Goal: Information Seeking & Learning: Learn about a topic

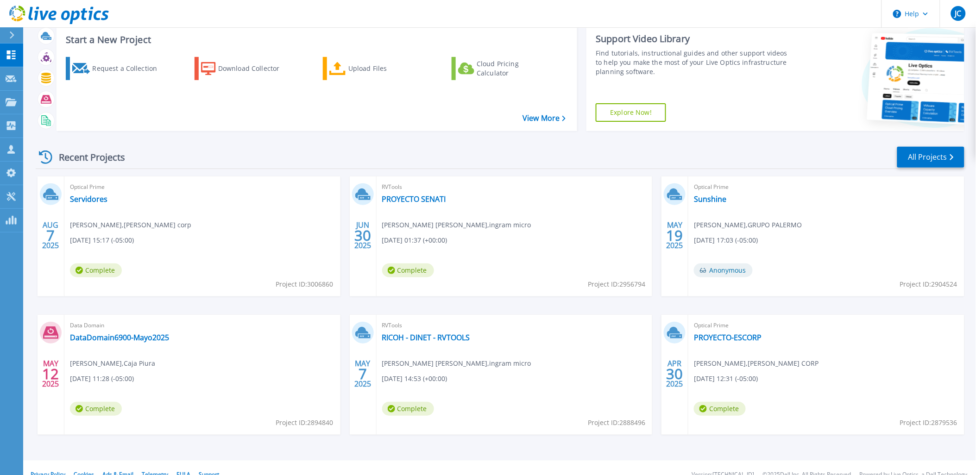
scroll to position [38, 0]
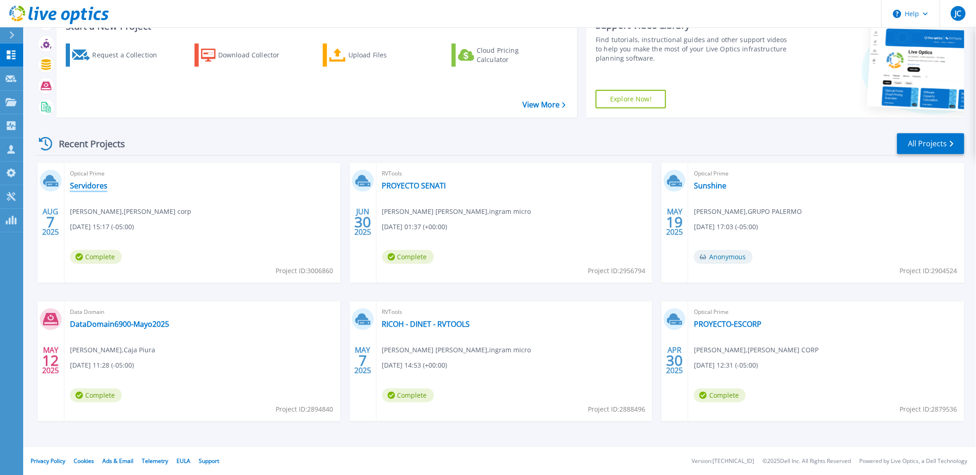
click at [90, 186] on link "Servidores" at bounding box center [89, 185] width 38 height 9
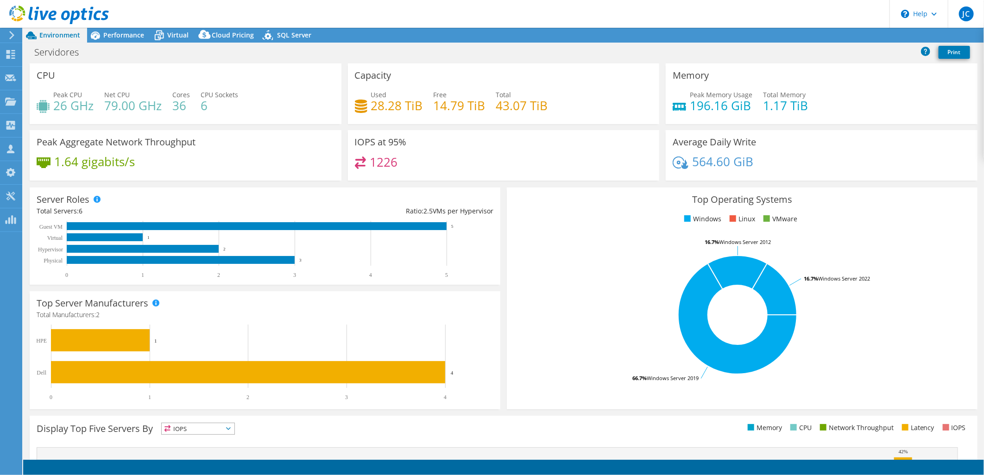
select select "USD"
click at [123, 38] on span "Performance" at bounding box center [123, 35] width 41 height 9
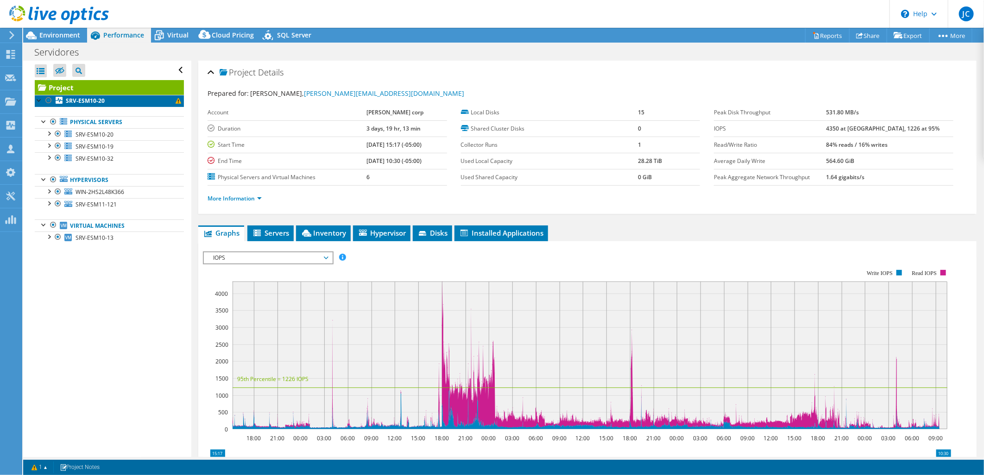
click at [105, 103] on link "SRV-ESM10-20" at bounding box center [109, 101] width 149 height 12
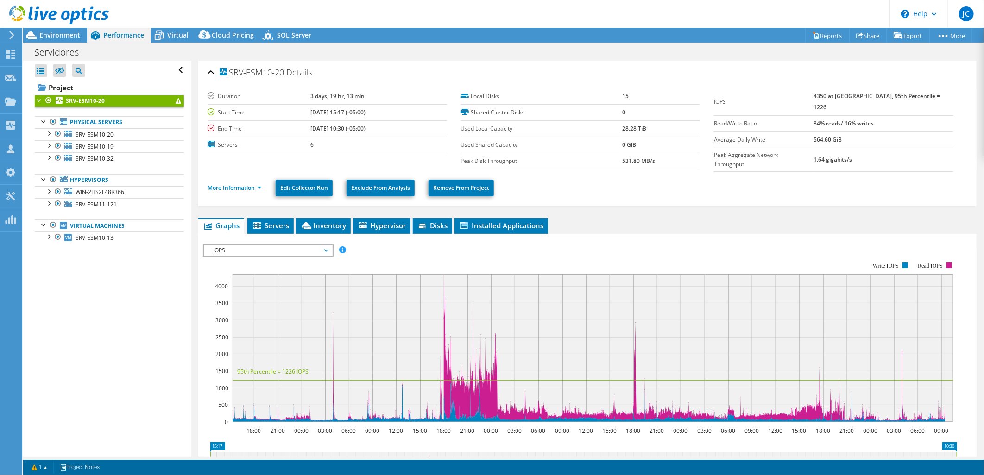
drag, startPoint x: 297, startPoint y: 129, endPoint x: 364, endPoint y: 127, distance: 66.2
click at [364, 127] on b "08/11/2025, 10:30 (-05:00)" at bounding box center [337, 129] width 55 height 8
drag, startPoint x: 364, startPoint y: 127, endPoint x: 368, endPoint y: 132, distance: 6.6
click at [368, 132] on td "08/11/2025, 10:30 (-05:00)" at bounding box center [378, 128] width 136 height 16
drag, startPoint x: 307, startPoint y: 130, endPoint x: 313, endPoint y: 130, distance: 6.0
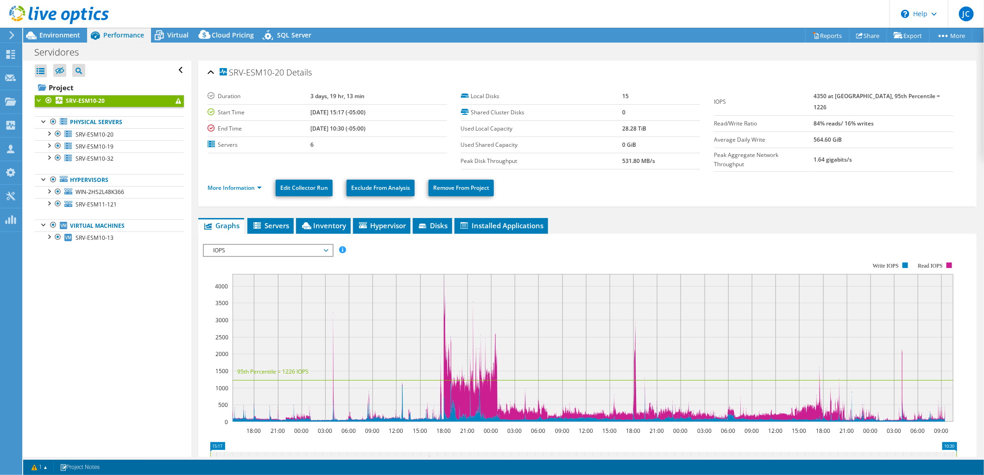
click at [313, 130] on tr "End Time 08/11/2025, 10:30 (-05:00)" at bounding box center [326, 128] width 239 height 16
click at [265, 158] on section "Duration 3 days, 19 hr, 13 min Start Time 08/07/2025, 15:17 (-05:00) End Time 0…" at bounding box center [460, 128] width 506 height 81
drag, startPoint x: 304, startPoint y: 98, endPoint x: 360, endPoint y: 99, distance: 56.1
click at [360, 99] on td "3 days, 19 hr, 13 min" at bounding box center [378, 96] width 136 height 16
drag, startPoint x: 360, startPoint y: 99, endPoint x: 309, endPoint y: 154, distance: 74.7
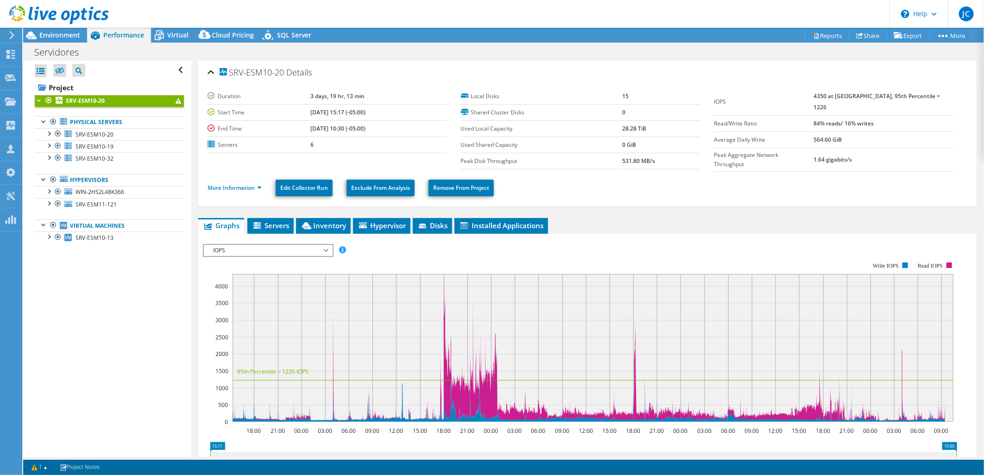
click at [309, 154] on section "Duration 3 days, 19 hr, 13 min Start Time 08/07/2025, 15:17 (-05:00) End Time 0…" at bounding box center [460, 128] width 506 height 81
drag, startPoint x: 295, startPoint y: 95, endPoint x: 355, endPoint y: 98, distance: 59.8
click at [355, 98] on tr "Duration 3 days, 19 hr, 13 min" at bounding box center [326, 96] width 239 height 16
click at [358, 94] on td "3 days, 19 hr, 13 min" at bounding box center [378, 96] width 136 height 16
drag, startPoint x: 297, startPoint y: 130, endPoint x: 380, endPoint y: 132, distance: 82.9
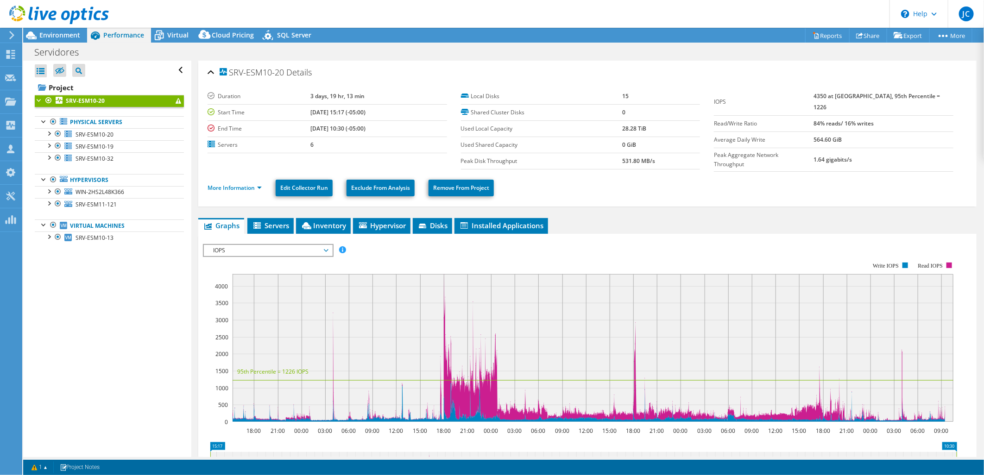
click at [380, 132] on td "08/11/2025, 10:30 (-05:00)" at bounding box center [378, 128] width 136 height 16
drag, startPoint x: 380, startPoint y: 132, endPoint x: 303, endPoint y: 95, distance: 85.1
click at [310, 95] on b "3 days, 19 hr, 13 min" at bounding box center [337, 96] width 54 height 8
drag, startPoint x: 352, startPoint y: 102, endPoint x: 369, endPoint y: 103, distance: 16.7
click at [369, 103] on tr "Duration 3 days, 19 hr, 13 min" at bounding box center [326, 96] width 239 height 16
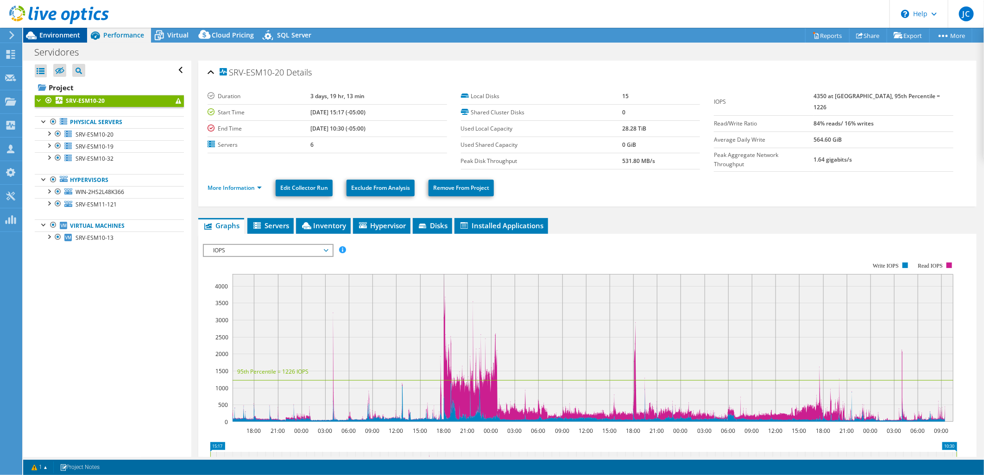
click at [63, 36] on span "Environment" at bounding box center [59, 35] width 41 height 9
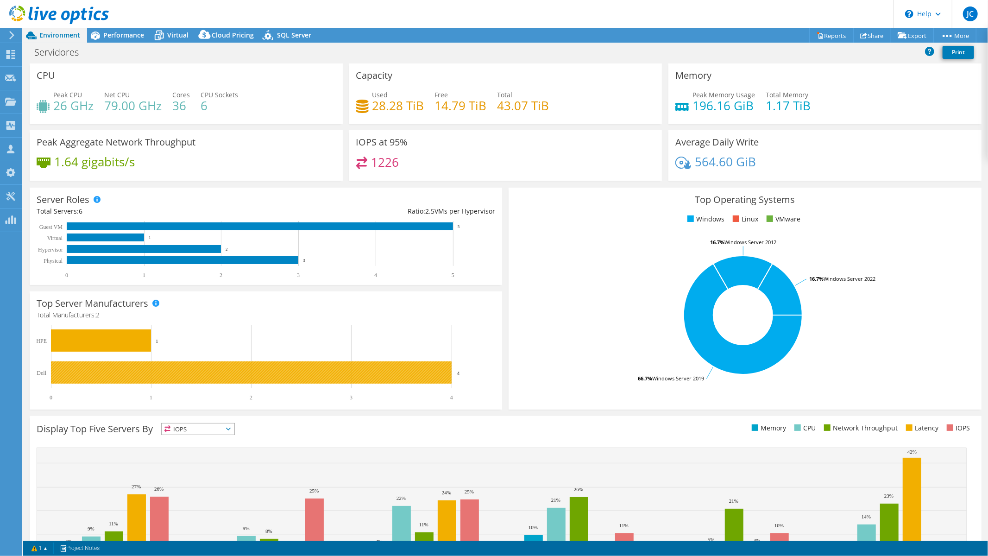
click at [462, 372] on rect at bounding box center [264, 363] width 455 height 76
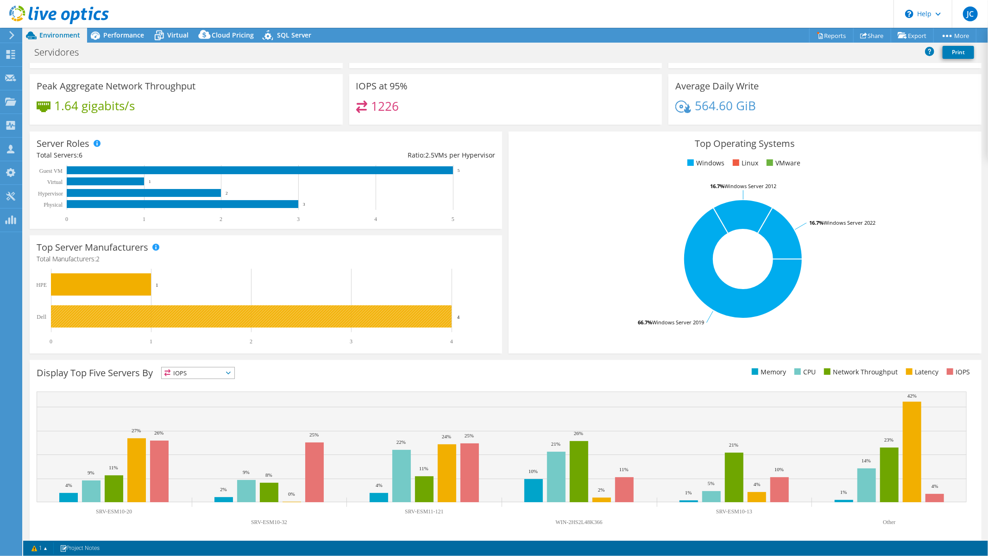
scroll to position [62, 0]
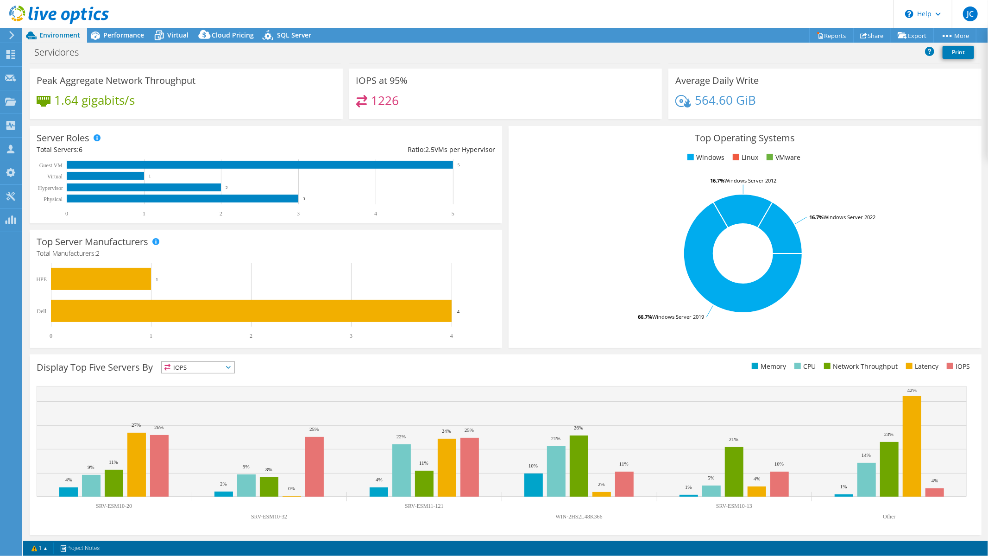
click at [536, 228] on rect at bounding box center [742, 253] width 455 height 162
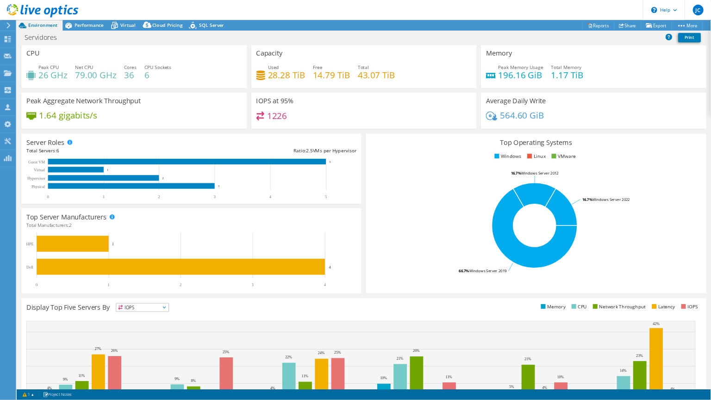
scroll to position [0, 0]
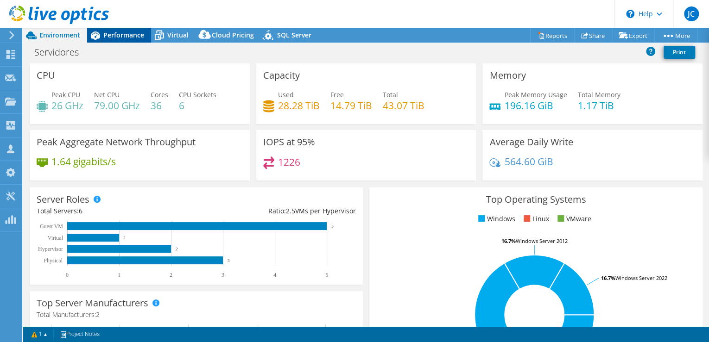
click at [119, 35] on span "Performance" at bounding box center [123, 35] width 41 height 9
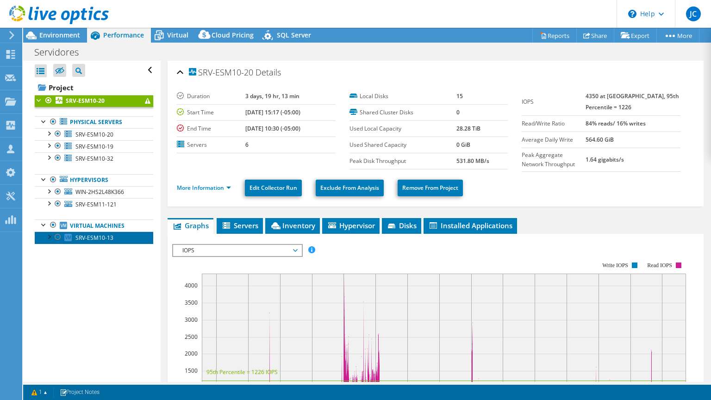
click at [100, 238] on span "SRV-ESM10-13" at bounding box center [94, 238] width 38 height 8
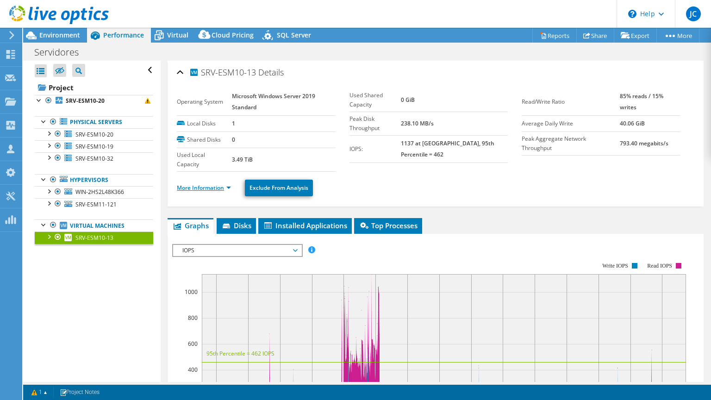
click at [186, 188] on link "More Information" at bounding box center [204, 188] width 54 height 8
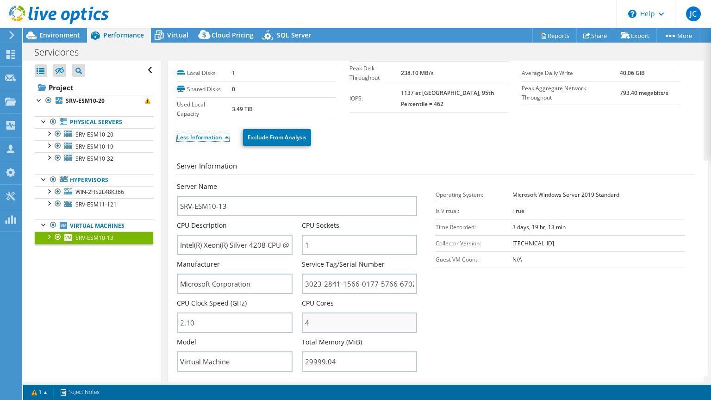
scroll to position [74, 0]
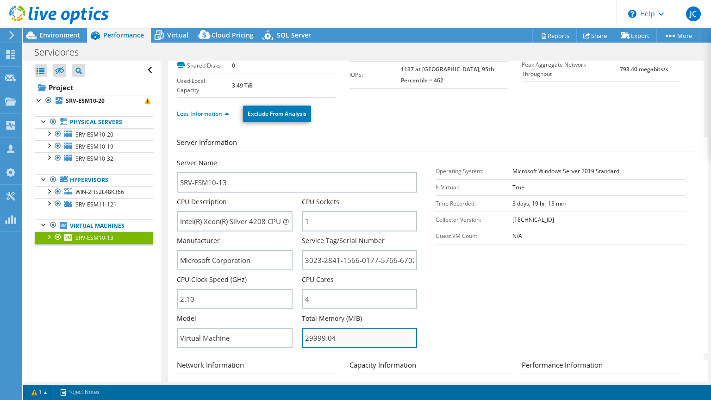
drag, startPoint x: 333, startPoint y: 336, endPoint x: 264, endPoint y: 340, distance: 69.2
click at [302, 336] on input "29999.04" at bounding box center [359, 338] width 115 height 20
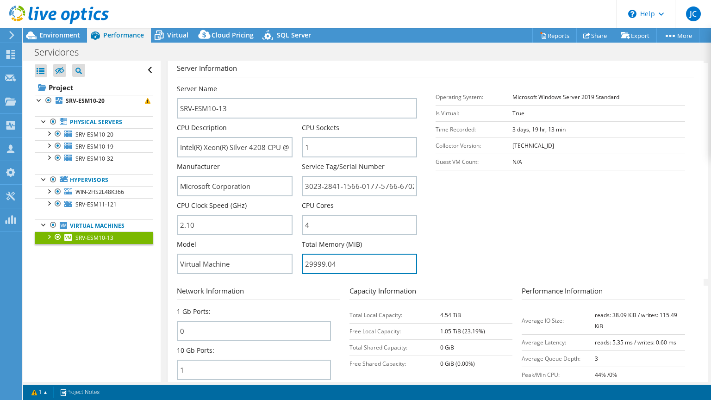
scroll to position [185, 0]
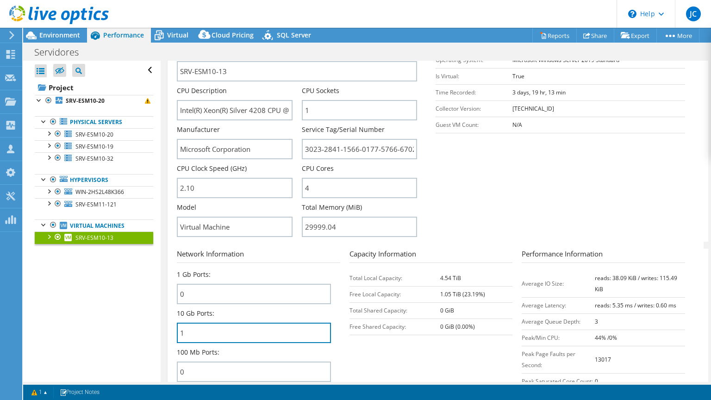
drag, startPoint x: 173, startPoint y: 332, endPoint x: 167, endPoint y: 330, distance: 6.6
click at [167, 330] on div "SRV-ESM10-13 Details Operating System Microsoft Windows Server 2019 Standard Lo…" at bounding box center [436, 370] width 550 height 991
drag, startPoint x: 459, startPoint y: 274, endPoint x: 433, endPoint y: 278, distance: 26.7
click at [433, 278] on tr "Total Local Capacity: 4.54 TiB" at bounding box center [431, 278] width 163 height 16
drag, startPoint x: 347, startPoint y: 289, endPoint x: 399, endPoint y: 290, distance: 51.9
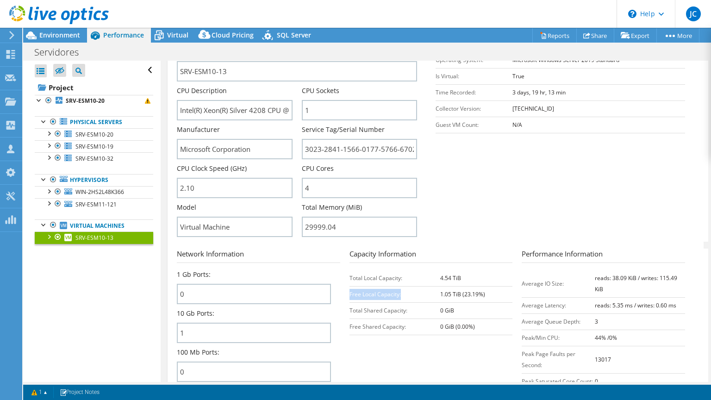
click at [399, 290] on td "Free Local Capacity:" at bounding box center [395, 294] width 91 height 16
click at [455, 290] on b "1.05 TiB (23.19%)" at bounding box center [462, 294] width 45 height 8
drag, startPoint x: 458, startPoint y: 290, endPoint x: 438, endPoint y: 291, distance: 19.9
click at [440, 291] on b "1.05 TiB (23.19%)" at bounding box center [462, 294] width 45 height 8
drag, startPoint x: 438, startPoint y: 291, endPoint x: 430, endPoint y: 296, distance: 10.0
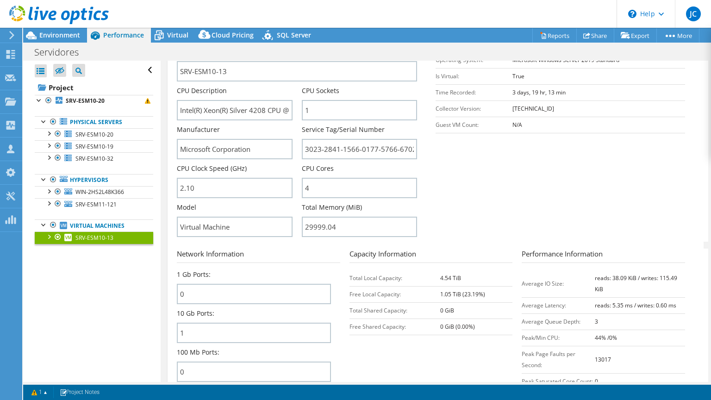
click at [430, 296] on td "Free Local Capacity:" at bounding box center [395, 294] width 91 height 16
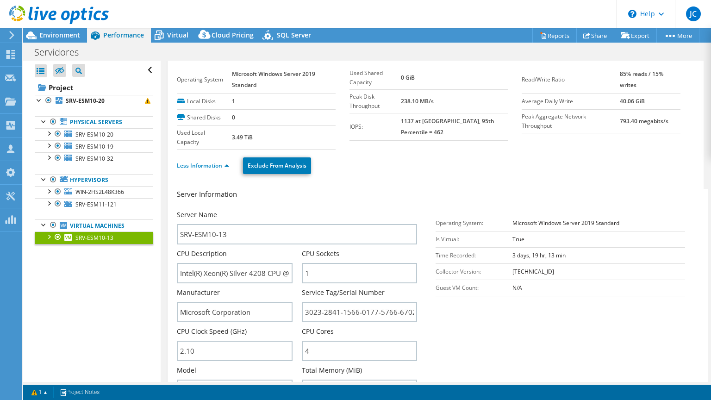
scroll to position [0, 0]
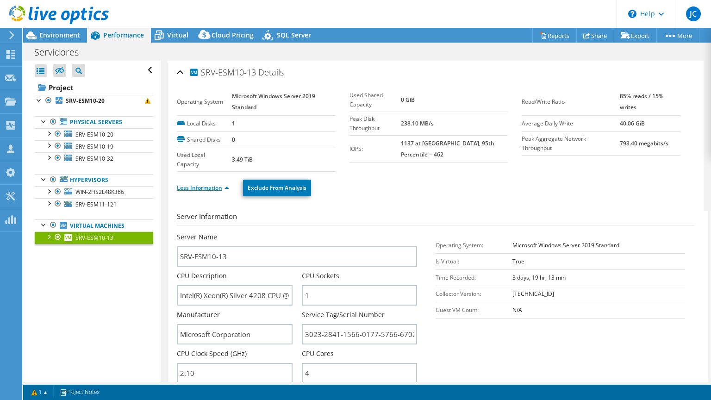
click at [210, 188] on link "Less Information" at bounding box center [203, 188] width 52 height 8
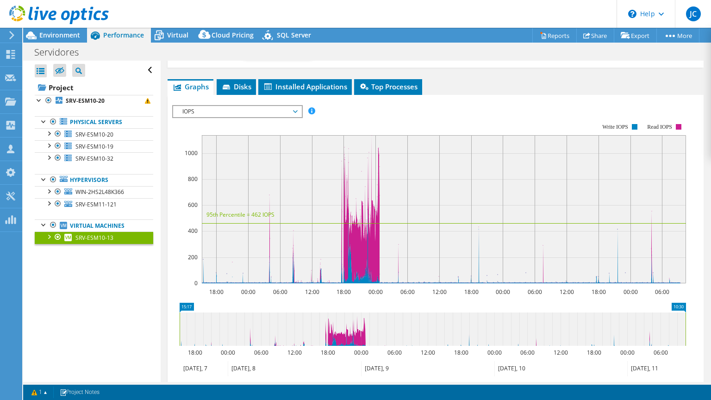
scroll to position [111, 0]
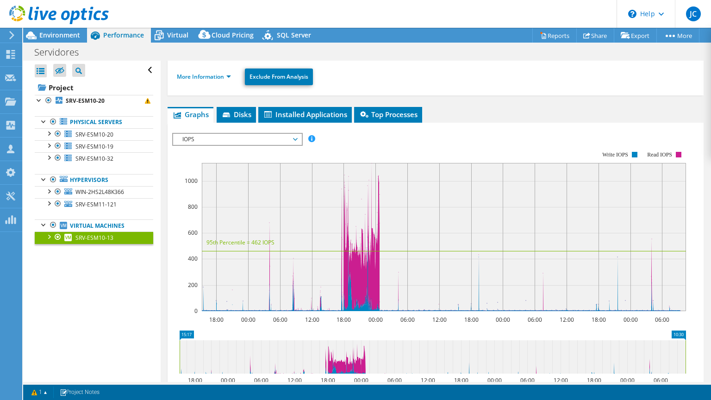
click at [107, 238] on span "SRV-ESM10-13" at bounding box center [94, 238] width 38 height 8
click at [298, 138] on span "IOPS" at bounding box center [237, 139] width 128 height 11
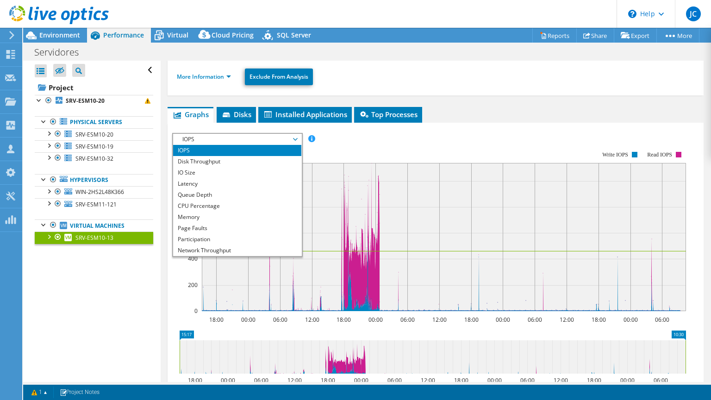
click at [298, 138] on span "IOPS" at bounding box center [237, 139] width 128 height 11
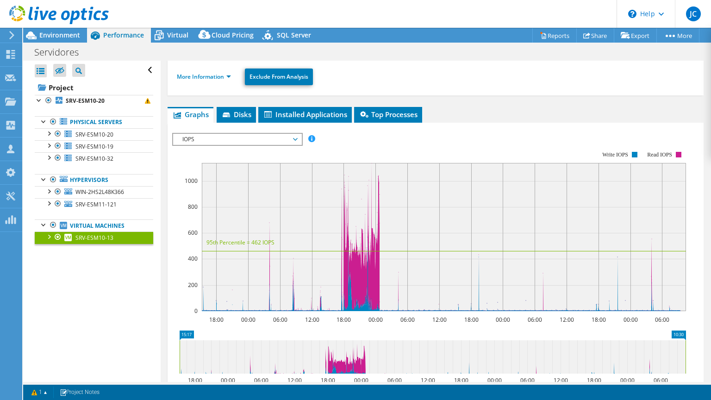
click at [296, 137] on span "IOPS" at bounding box center [237, 139] width 119 height 11
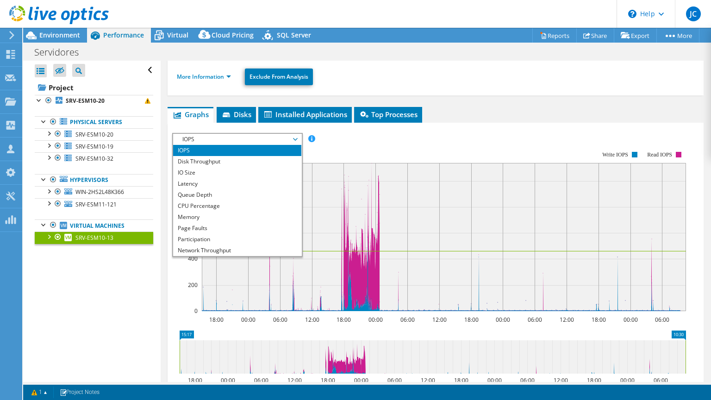
click at [217, 148] on li "IOPS" at bounding box center [237, 150] width 128 height 11
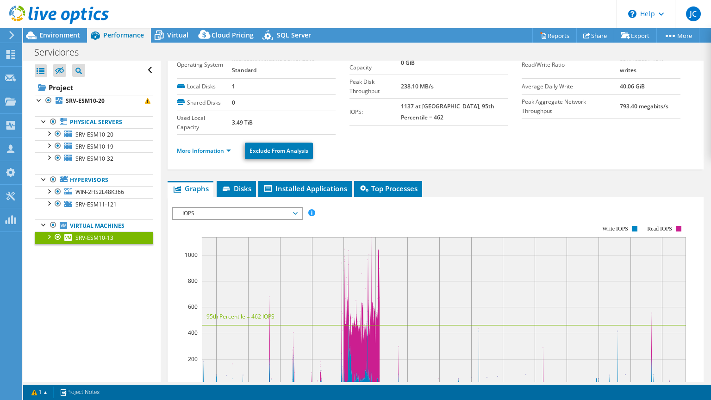
scroll to position [0, 0]
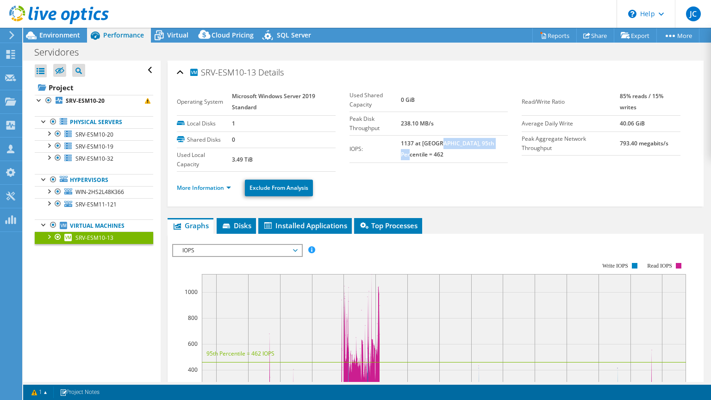
drag, startPoint x: 447, startPoint y: 127, endPoint x: 504, endPoint y: 127, distance: 56.5
click at [504, 135] on td "1137 at Peak, 95th Percentile = 462" at bounding box center [454, 148] width 107 height 27
click at [513, 193] on ul "More Information Exclude From Analysis" at bounding box center [436, 186] width 518 height 19
drag, startPoint x: 411, startPoint y: 128, endPoint x: 444, endPoint y: 130, distance: 33.0
click at [444, 139] on b "1137 at Peak, 95th Percentile = 462" at bounding box center [448, 148] width 94 height 19
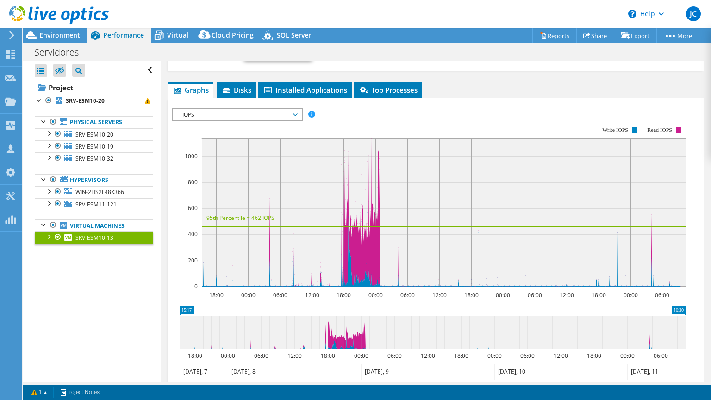
scroll to position [148, 0]
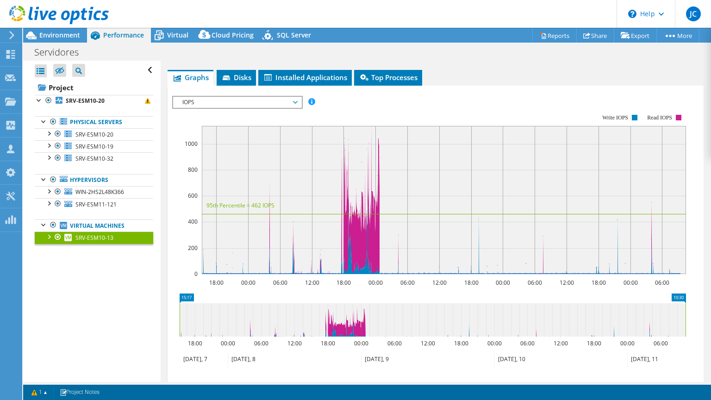
click at [174, 227] on rect at bounding box center [429, 193] width 514 height 185
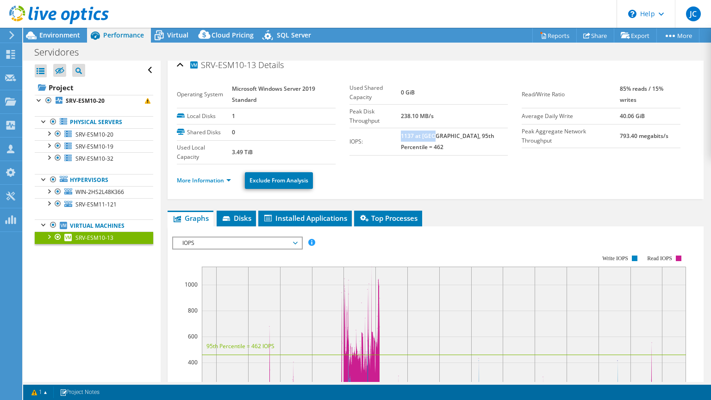
scroll to position [0, 0]
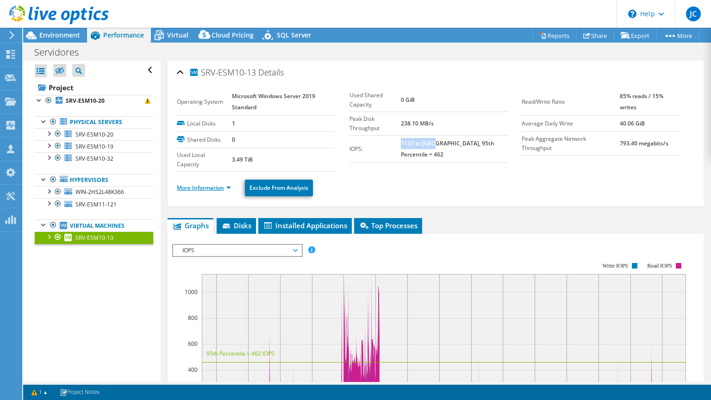
click at [201, 186] on link "More Information" at bounding box center [204, 188] width 54 height 8
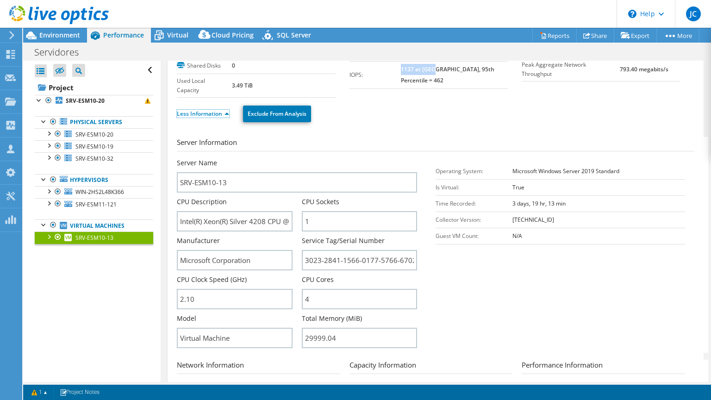
scroll to position [111, 0]
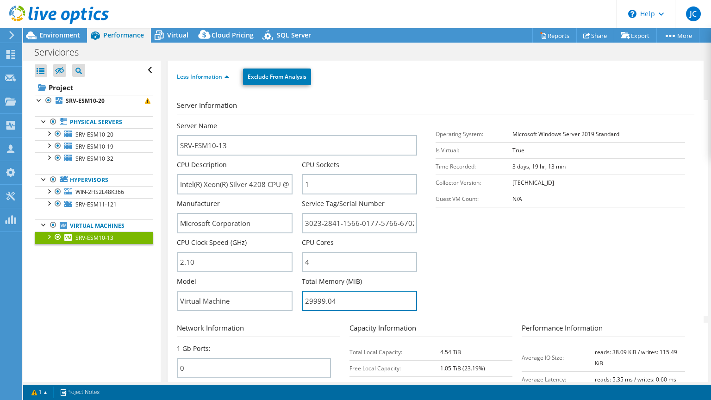
drag, startPoint x: 341, startPoint y: 298, endPoint x: 296, endPoint y: 301, distance: 45.1
click at [296, 121] on div "Server Name SRV-ESM10-13 CPU Description Intel(R) Xeon(R) Silver 4208 CPU @ 2.1…" at bounding box center [302, 121] width 250 height 0
click at [311, 315] on form "Server Information Server Name SRV-ESM10-13 CPU Description Intel(R) Xeon(R) Si…" at bounding box center [436, 304] width 518 height 409
drag, startPoint x: 304, startPoint y: 297, endPoint x: 337, endPoint y: 296, distance: 32.9
click at [337, 296] on input "29999.04" at bounding box center [359, 301] width 115 height 20
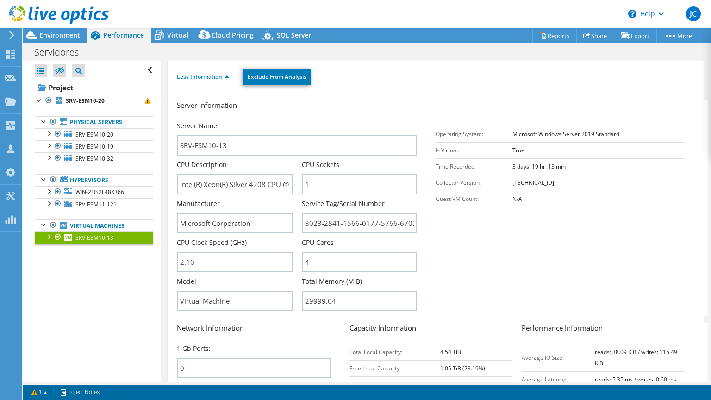
click at [329, 315] on form "Server Information Server Name SRV-ESM10-13 CPU Description Intel(R) Xeon(R) Si…" at bounding box center [436, 304] width 518 height 409
click at [99, 193] on span "WIN-2HS2L48K366" at bounding box center [99, 192] width 49 height 8
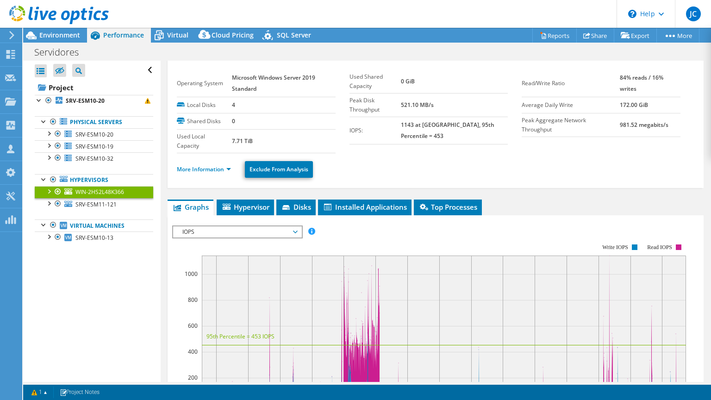
scroll to position [0, 0]
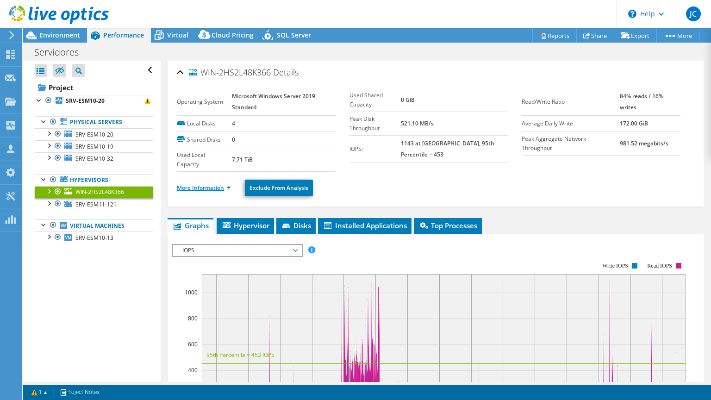
click at [217, 188] on link "More Information" at bounding box center [204, 188] width 54 height 8
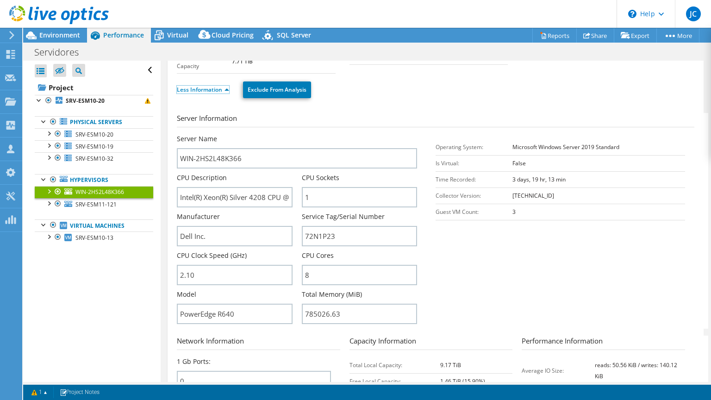
scroll to position [111, 0]
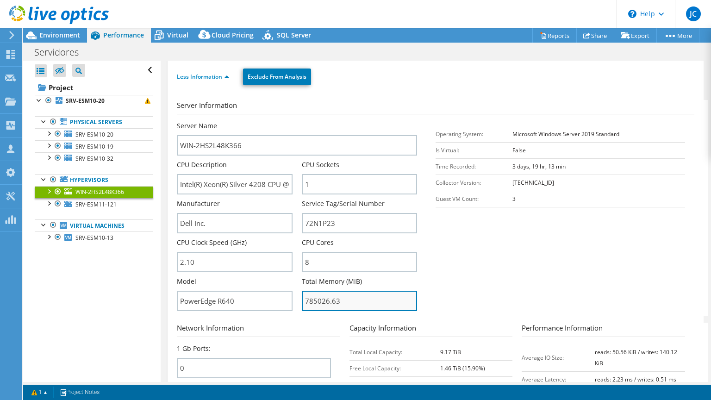
drag, startPoint x: 304, startPoint y: 298, endPoint x: 358, endPoint y: 295, distance: 54.7
click at [358, 295] on input "785026.63" at bounding box center [359, 301] width 115 height 20
click at [311, 298] on input "785026.63" at bounding box center [359, 301] width 115 height 20
drag, startPoint x: 303, startPoint y: 296, endPoint x: 341, endPoint y: 296, distance: 38.0
click at [341, 296] on input "785026.63" at bounding box center [359, 301] width 115 height 20
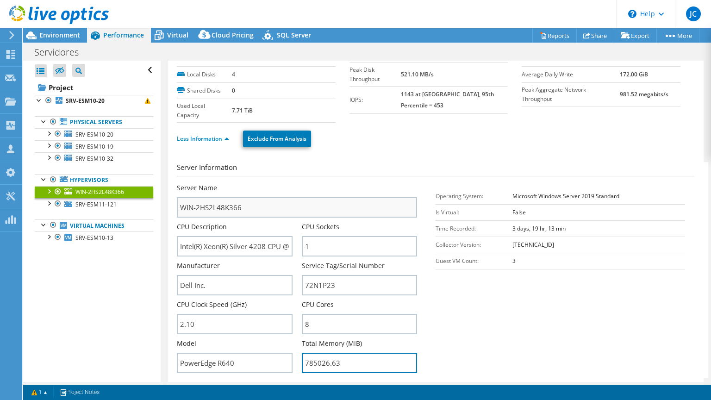
scroll to position [37, 0]
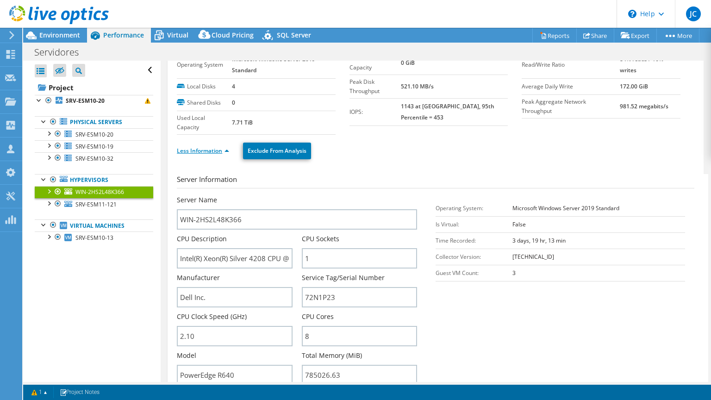
click at [206, 150] on link "Less Information" at bounding box center [203, 151] width 52 height 8
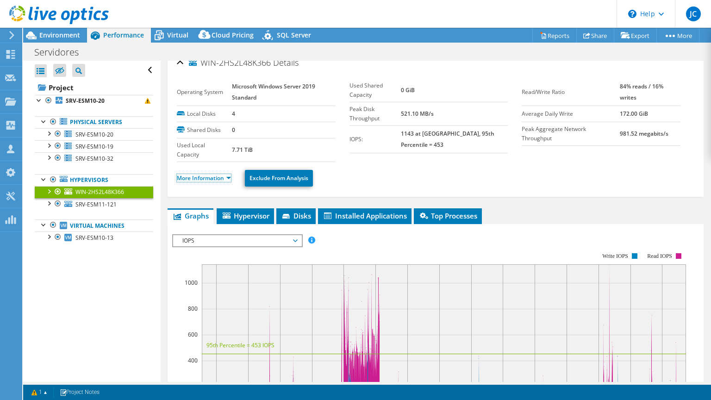
scroll to position [0, 0]
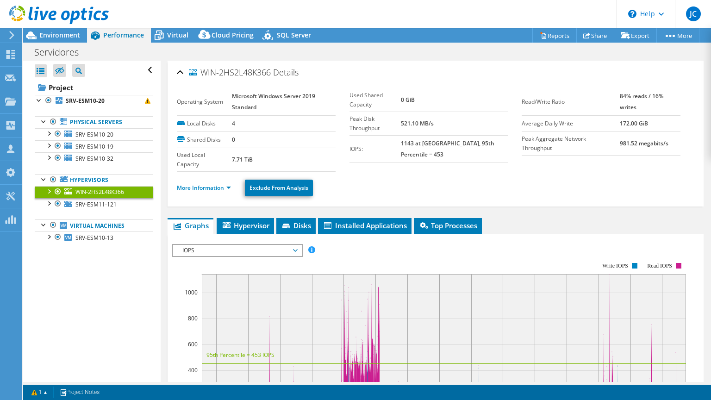
click at [119, 190] on span "WIN-2HS2L48K366" at bounding box center [99, 192] width 49 height 8
click at [49, 100] on div at bounding box center [48, 100] width 9 height 11
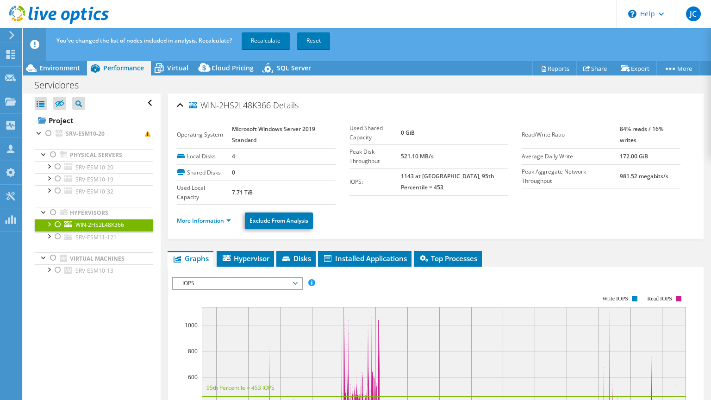
click at [57, 224] on div at bounding box center [57, 224] width 9 height 11
click at [263, 48] on link "Recalculate" at bounding box center [266, 40] width 48 height 17
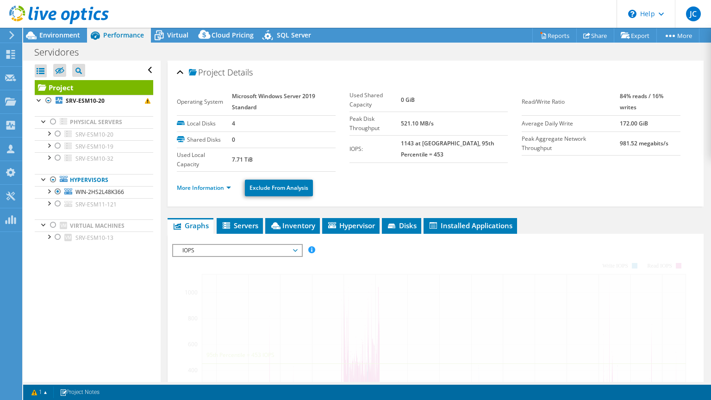
click at [56, 33] on span "Environment" at bounding box center [59, 35] width 41 height 9
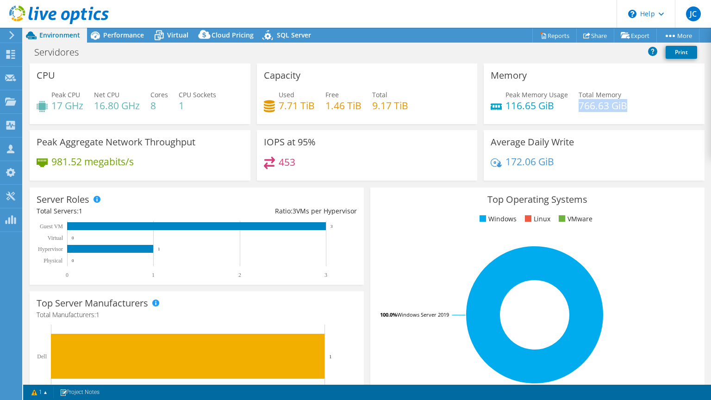
drag, startPoint x: 575, startPoint y: 104, endPoint x: 623, endPoint y: 103, distance: 48.2
click at [623, 103] on h4 "766.63 GiB" at bounding box center [603, 105] width 49 height 10
drag, startPoint x: 623, startPoint y: 103, endPoint x: 615, endPoint y: 123, distance: 22.0
click at [615, 123] on div "Memory Peak Memory Usage 116.65 GiB Total Memory 766.63 GiB" at bounding box center [594, 93] width 221 height 61
drag, startPoint x: 575, startPoint y: 106, endPoint x: 628, endPoint y: 103, distance: 52.8
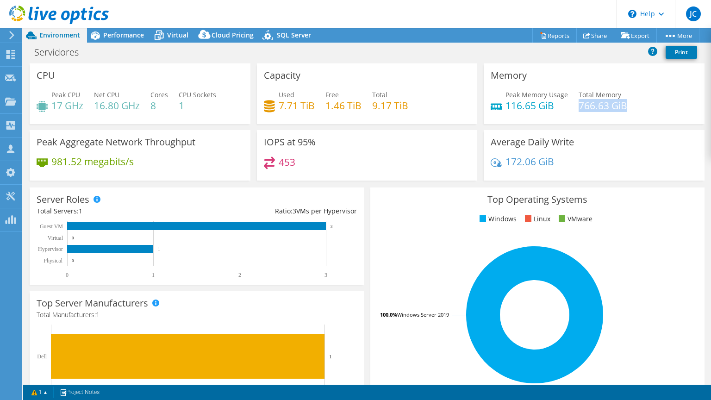
click at [628, 103] on div "Peak Memory Usage 116.65 GiB Total Memory 766.63 GiB" at bounding box center [594, 105] width 207 height 30
drag, startPoint x: 502, startPoint y: 105, endPoint x: 550, endPoint y: 106, distance: 47.7
click at [550, 106] on h4 "116.65 GiB" at bounding box center [537, 105] width 63 height 10
drag, startPoint x: 370, startPoint y: 94, endPoint x: 408, endPoint y: 106, distance: 40.0
click at [408, 106] on div "Used 7.71 TiB Free 1.46 TiB Total 9.17 TiB" at bounding box center [367, 105] width 207 height 30
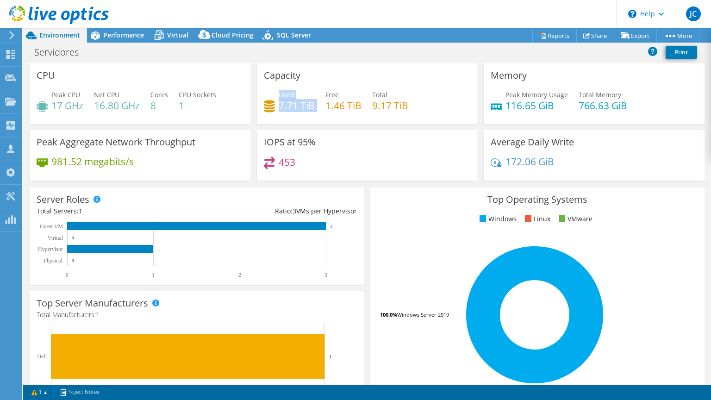
drag, startPoint x: 277, startPoint y: 95, endPoint x: 316, endPoint y: 105, distance: 39.6
click at [316, 105] on div "Used 7.71 TiB Free 1.46 TiB Total 9.17 TiB" at bounding box center [367, 105] width 207 height 30
drag, startPoint x: 316, startPoint y: 105, endPoint x: 330, endPoint y: 109, distance: 14.5
click at [330, 109] on h4 "1.46 TiB" at bounding box center [344, 105] width 36 height 10
drag, startPoint x: 327, startPoint y: 105, endPoint x: 358, endPoint y: 105, distance: 30.6
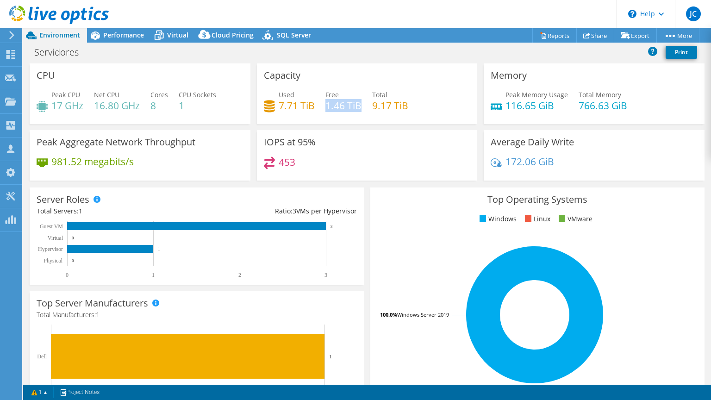
click at [358, 105] on h4 "1.46 TiB" at bounding box center [344, 105] width 36 height 10
click at [326, 106] on h4 "1.46 TiB" at bounding box center [344, 105] width 36 height 10
drag, startPoint x: 323, startPoint y: 94, endPoint x: 358, endPoint y: 103, distance: 35.4
click at [358, 103] on div "Free 1.46 TiB" at bounding box center [344, 100] width 36 height 21
drag, startPoint x: 358, startPoint y: 103, endPoint x: 349, endPoint y: 120, distance: 19.1
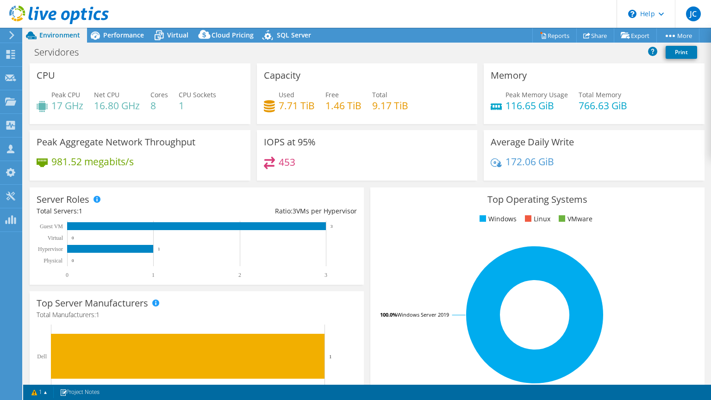
click at [349, 120] on div "Capacity Used 7.71 TiB Free 1.46 TiB Total 9.17 TiB" at bounding box center [367, 93] width 221 height 61
drag, startPoint x: 183, startPoint y: 104, endPoint x: 181, endPoint y: 94, distance: 11.0
click at [181, 94] on div "CPU Sockets 1" at bounding box center [198, 100] width 38 height 21
drag, startPoint x: 181, startPoint y: 94, endPoint x: 152, endPoint y: 95, distance: 28.7
click at [152, 95] on div "Cores 8" at bounding box center [160, 100] width 18 height 21
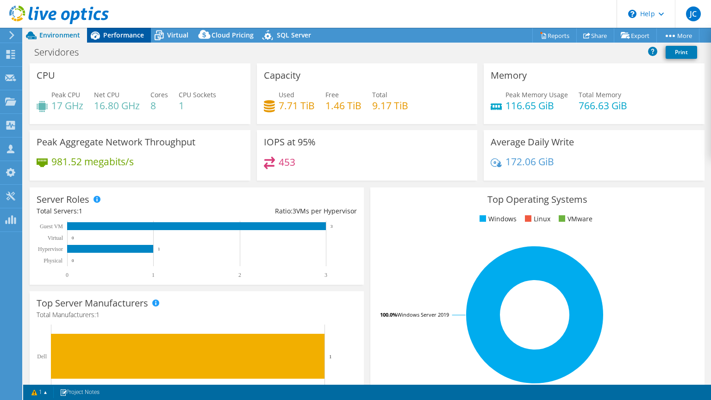
click at [111, 32] on span "Performance" at bounding box center [123, 35] width 41 height 9
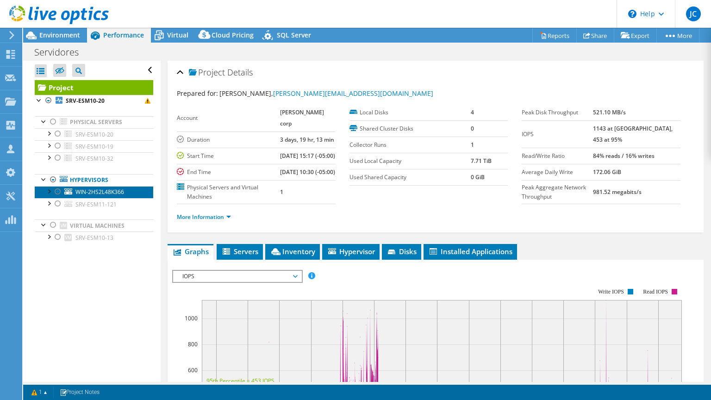
click at [101, 192] on span "WIN-2HS2L48K366" at bounding box center [99, 192] width 49 height 8
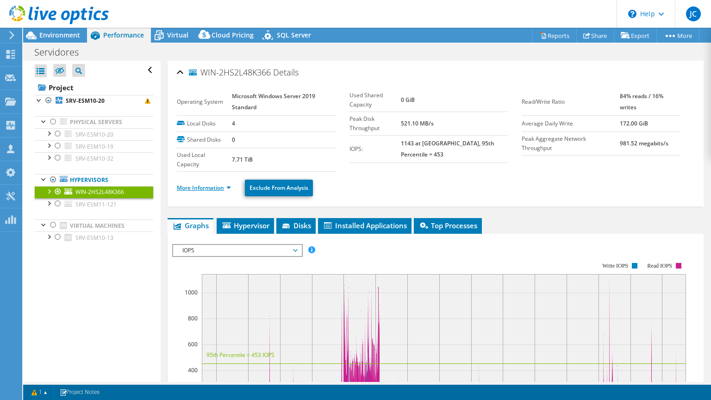
click at [207, 188] on link "More Information" at bounding box center [204, 188] width 54 height 8
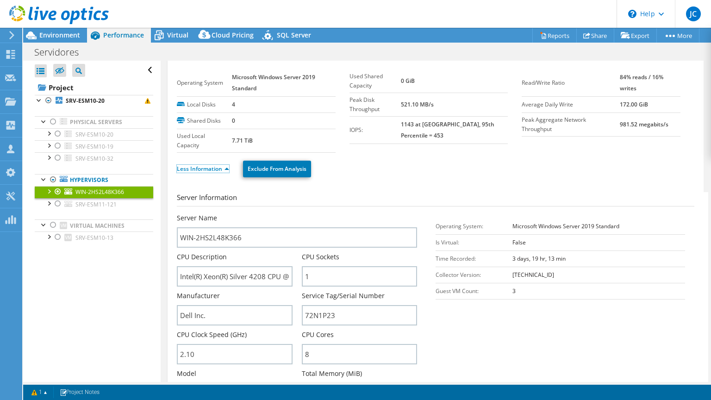
scroll to position [37, 0]
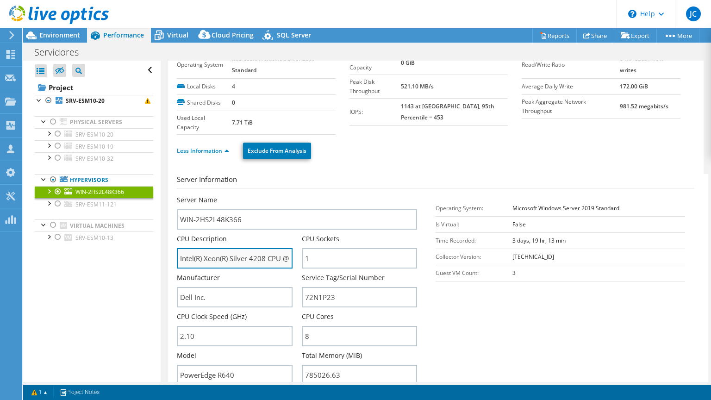
click at [240, 257] on input "Intel(R) Xeon(R) Silver 4208 CPU @ 2.10GHz" at bounding box center [234, 258] width 115 height 20
drag, startPoint x: 249, startPoint y: 257, endPoint x: 283, endPoint y: 258, distance: 34.3
click at [283, 258] on input "Intel(R) Xeon(R) Silver 4208 CPU @ 2.10GHz" at bounding box center [234, 258] width 115 height 20
click at [254, 258] on input "Intel(R) Xeon(R) Silver 4208 CPU @ 2.10GHz" at bounding box center [234, 258] width 115 height 20
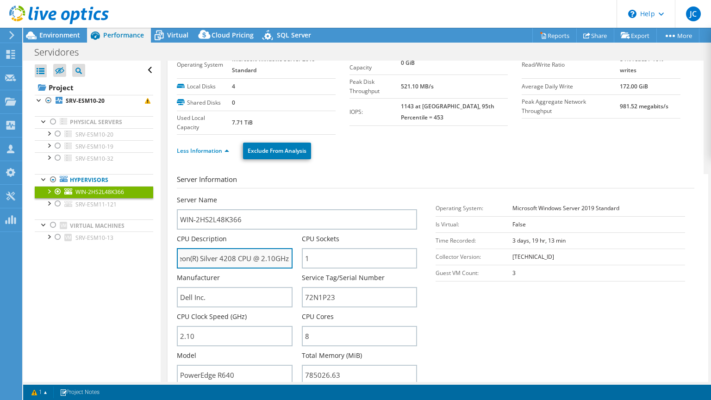
drag, startPoint x: 201, startPoint y: 256, endPoint x: 249, endPoint y: 255, distance: 48.2
click at [249, 255] on input "Intel(R) Xeon(R) Silver 4208 CPU @ 2.10GHz" at bounding box center [234, 258] width 115 height 20
drag, startPoint x: 261, startPoint y: 256, endPoint x: 287, endPoint y: 256, distance: 25.5
click at [287, 256] on input "Intel(R) Xeon(R) Silver 4208 CPU @ 2.10GHz" at bounding box center [234, 258] width 115 height 20
click at [275, 256] on input "Intel(R) Xeon(R) Silver 4208 CPU @ 2.10GHz" at bounding box center [234, 258] width 115 height 20
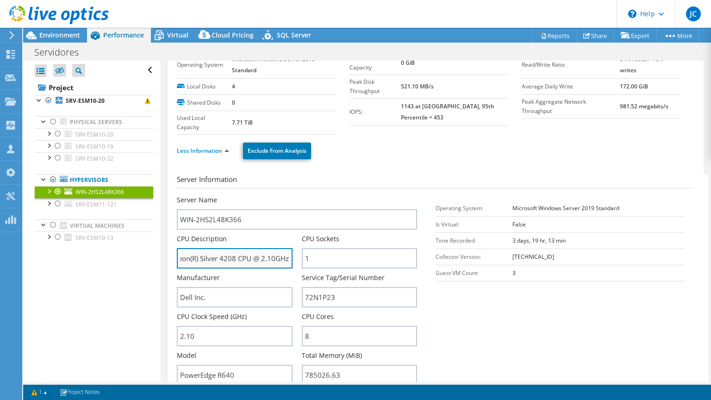
drag, startPoint x: 202, startPoint y: 257, endPoint x: 236, endPoint y: 259, distance: 33.9
click at [236, 259] on input "Intel(R) Xeon(R) Silver 4208 CPU @ 2.10GHz" at bounding box center [234, 258] width 115 height 20
drag, startPoint x: 271, startPoint y: 257, endPoint x: 287, endPoint y: 257, distance: 15.8
click at [287, 257] on input "Intel(R) Xeon(R) Silver 4208 CPU @ 2.10GHz" at bounding box center [234, 258] width 115 height 20
click at [234, 259] on input "Intel(R) Xeon(R) Silver 4208 CPU @ 2.10GHz" at bounding box center [234, 258] width 115 height 20
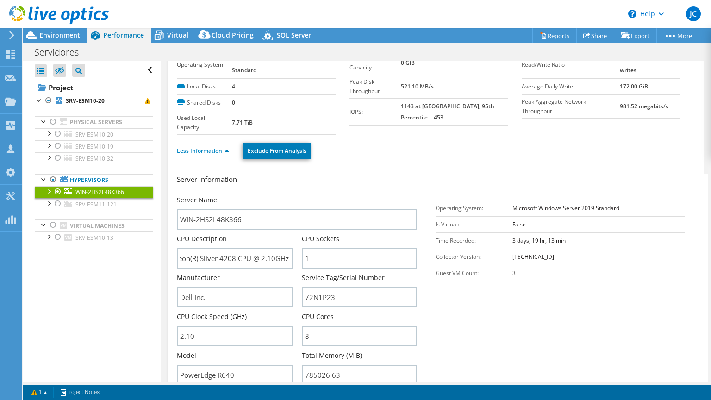
scroll to position [0, 0]
click at [258, 259] on input "Intel(R) Xeon(R) Silver 4208 CPU @ 2.10GHz" at bounding box center [234, 258] width 115 height 20
drag, startPoint x: 272, startPoint y: 257, endPoint x: 314, endPoint y: 253, distance: 42.8
click at [314, 195] on div "Server Name WIN-2HS2L48K366 CPU Description Intel(R) Xeon(R) Silver 4208 CPU @ …" at bounding box center [302, 195] width 250 height 0
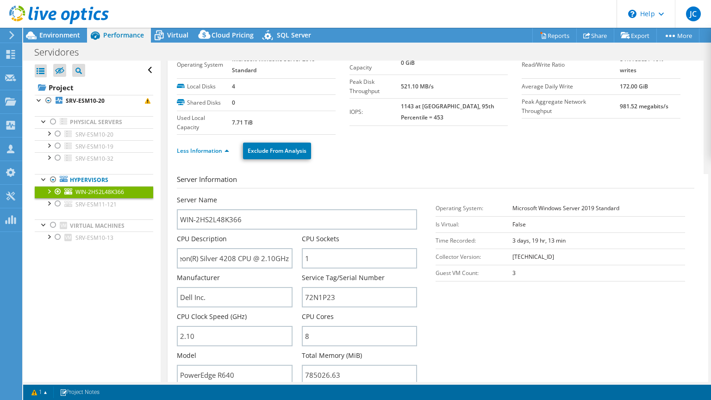
scroll to position [0, 0]
click at [59, 33] on span "Environment" at bounding box center [59, 35] width 41 height 9
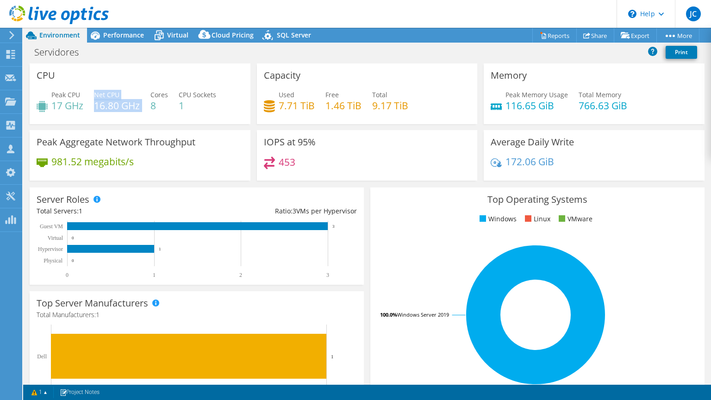
drag, startPoint x: 95, startPoint y: 94, endPoint x: 141, endPoint y: 103, distance: 46.7
click at [141, 103] on div "Peak CPU 17 GHz Net CPU 16.80 GHz Cores 8 CPU Sockets 1" at bounding box center [140, 105] width 207 height 30
click at [67, 103] on h4 "17 GHz" at bounding box center [67, 105] width 32 height 10
drag, startPoint x: 52, startPoint y: 95, endPoint x: 83, endPoint y: 104, distance: 32.7
click at [83, 104] on div "Peak CPU 17 GHz" at bounding box center [67, 100] width 32 height 21
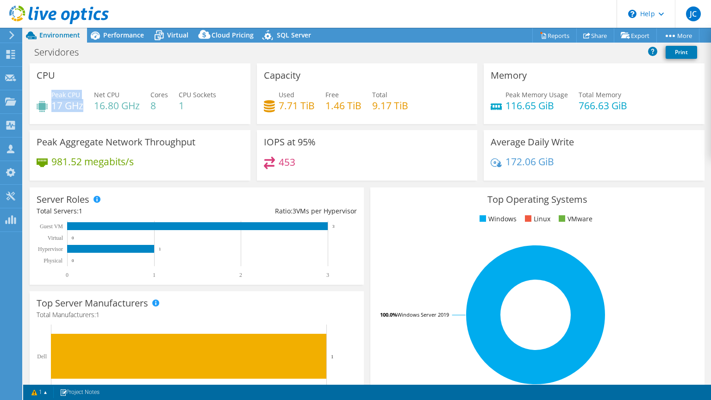
drag, startPoint x: 83, startPoint y: 104, endPoint x: 67, endPoint y: 106, distance: 16.3
click at [67, 106] on h4 "17 GHz" at bounding box center [67, 105] width 32 height 10
drag, startPoint x: 51, startPoint y: 104, endPoint x: 83, endPoint y: 105, distance: 31.5
click at [83, 105] on h4 "17 GHz" at bounding box center [67, 105] width 32 height 10
drag, startPoint x: 83, startPoint y: 105, endPoint x: 84, endPoint y: 116, distance: 11.2
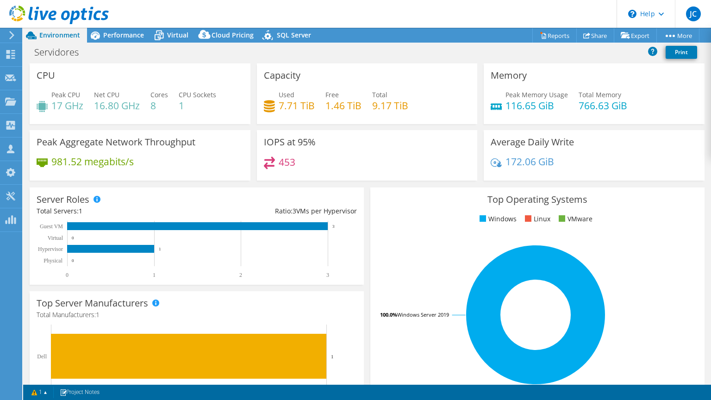
click at [84, 116] on div "Peak CPU 17 GHz Net CPU 16.80 GHz Cores 8 CPU Sockets 1" at bounding box center [140, 105] width 207 height 30
drag, startPoint x: 51, startPoint y: 95, endPoint x: 83, endPoint y: 94, distance: 32.0
click at [83, 94] on div "Peak CPU 17 GHz" at bounding box center [67, 100] width 32 height 21
drag, startPoint x: 83, startPoint y: 94, endPoint x: 61, endPoint y: 102, distance: 24.0
click at [65, 101] on h4 "17 GHz" at bounding box center [67, 105] width 32 height 10
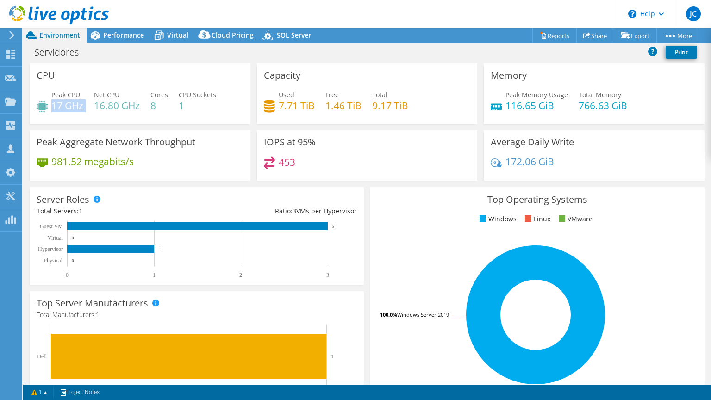
drag, startPoint x: 52, startPoint y: 105, endPoint x: 85, endPoint y: 106, distance: 32.9
click at [85, 106] on div "Peak CPU 17 GHz Net CPU 16.80 GHz Cores 8 CPU Sockets 1" at bounding box center [140, 105] width 207 height 30
drag, startPoint x: 322, startPoint y: 94, endPoint x: 359, endPoint y: 108, distance: 39.1
click at [359, 108] on div "Used 7.71 TiB Free 1.46 TiB Total 9.17 TiB" at bounding box center [367, 105] width 207 height 30
click at [39, 100] on icon at bounding box center [42, 106] width 11 height 13
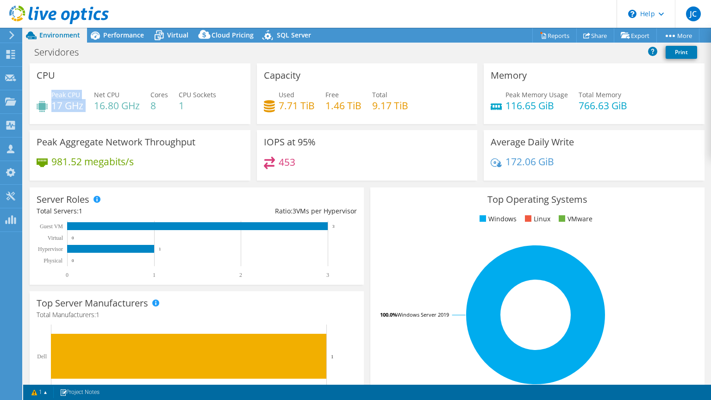
drag, startPoint x: 51, startPoint y: 94, endPoint x: 85, endPoint y: 102, distance: 34.2
click at [85, 102] on div "Peak CPU 17 GHz Net CPU 16.80 GHz Cores 8 CPU Sockets 1" at bounding box center [140, 105] width 207 height 30
click at [75, 104] on h4 "17 GHz" at bounding box center [67, 105] width 32 height 10
drag, startPoint x: 65, startPoint y: 106, endPoint x: 87, endPoint y: 106, distance: 21.8
click at [87, 106] on div "Peak CPU 17 GHz Net CPU 16.80 GHz Cores 8 CPU Sockets 1" at bounding box center [140, 105] width 207 height 30
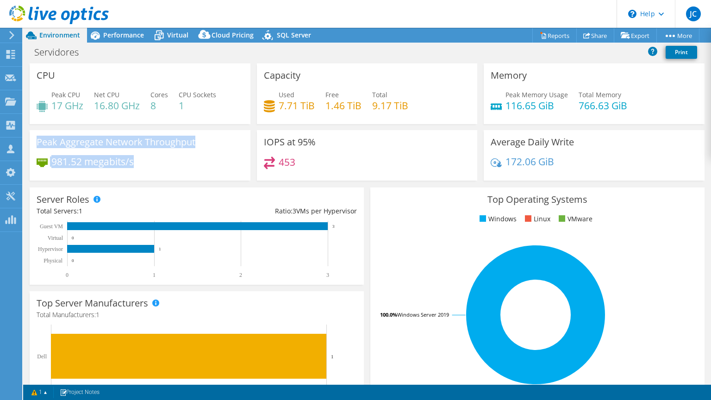
drag, startPoint x: 37, startPoint y: 141, endPoint x: 136, endPoint y: 163, distance: 101.4
click at [136, 163] on div "Peak Aggregate Network Throughput 981.52 megabits/s" at bounding box center [140, 155] width 221 height 50
click at [138, 163] on div "981.52 megabits/s" at bounding box center [140, 166] width 207 height 19
drag, startPoint x: 135, startPoint y: 162, endPoint x: 38, endPoint y: 143, distance: 99.1
click at [38, 143] on div "Peak Aggregate Network Throughput 981.52 megabits/s" at bounding box center [140, 155] width 221 height 50
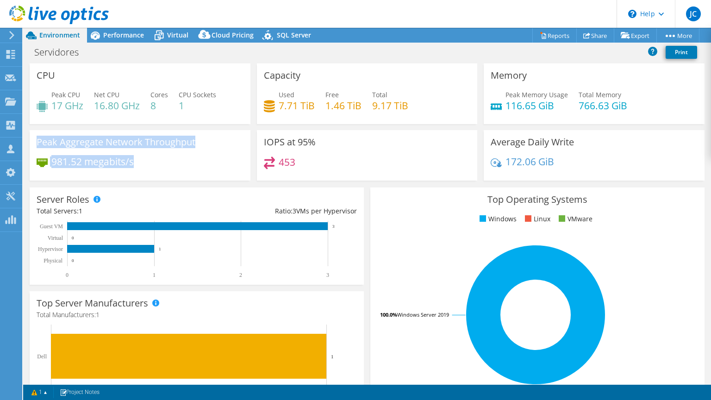
drag, startPoint x: 38, startPoint y: 143, endPoint x: 72, endPoint y: 165, distance: 40.8
click at [73, 165] on h4 "981.52 megabits/s" at bounding box center [92, 162] width 82 height 10
drag, startPoint x: 52, startPoint y: 160, endPoint x: 135, endPoint y: 159, distance: 82.9
click at [135, 159] on div "981.52 megabits/s" at bounding box center [140, 166] width 207 height 19
click at [138, 159] on div "981.52 megabits/s" at bounding box center [140, 166] width 207 height 19
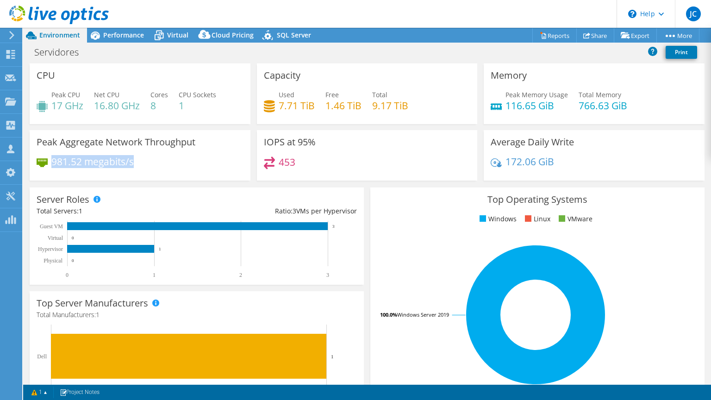
drag, startPoint x: 52, startPoint y: 160, endPoint x: 139, endPoint y: 162, distance: 87.1
click at [139, 162] on div "981.52 megabits/s" at bounding box center [140, 166] width 207 height 19
click at [137, 161] on div "981.52 megabits/s" at bounding box center [140, 166] width 207 height 19
drag, startPoint x: 134, startPoint y: 162, endPoint x: 53, endPoint y: 166, distance: 81.2
click at [53, 167] on div "981.52 megabits/s" at bounding box center [140, 166] width 207 height 19
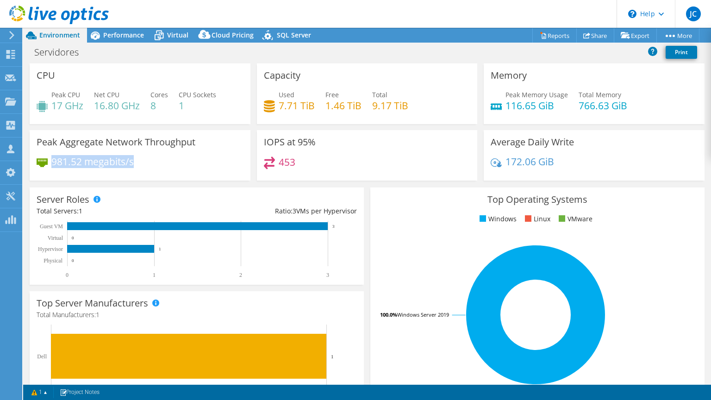
drag, startPoint x: 53, startPoint y: 166, endPoint x: 55, endPoint y: 162, distance: 5.0
click at [56, 162] on h4 "981.52 megabits/s" at bounding box center [92, 162] width 82 height 10
drag, startPoint x: 53, startPoint y: 161, endPoint x: 132, endPoint y: 159, distance: 79.2
click at [132, 159] on h4 "981.52 megabits/s" at bounding box center [92, 162] width 82 height 10
drag, startPoint x: 132, startPoint y: 159, endPoint x: 141, endPoint y: 166, distance: 11.3
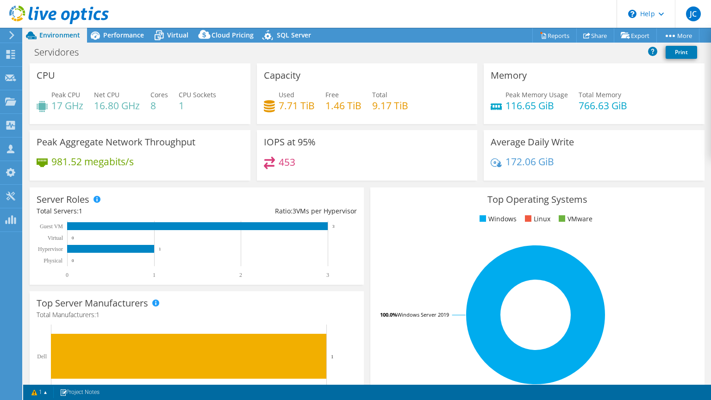
click at [141, 166] on div "981.52 megabits/s" at bounding box center [140, 166] width 207 height 19
drag, startPoint x: 133, startPoint y: 161, endPoint x: 52, endPoint y: 161, distance: 81.5
click at [52, 161] on h4 "981.52 megabits/s" at bounding box center [92, 162] width 82 height 10
drag, startPoint x: 52, startPoint y: 161, endPoint x: 118, endPoint y: 37, distance: 141.1
click at [118, 37] on span "Performance" at bounding box center [123, 35] width 41 height 9
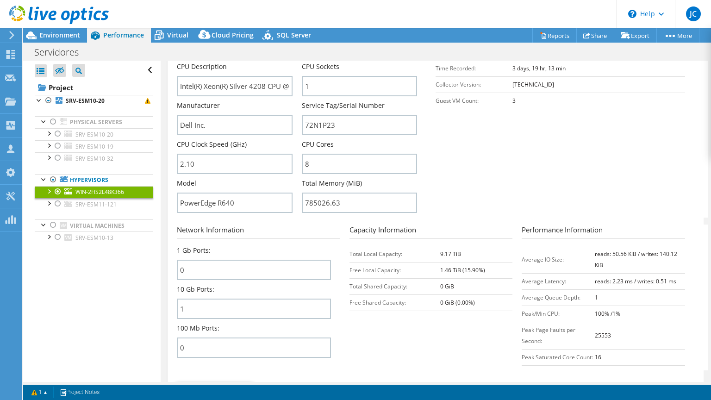
scroll to position [222, 0]
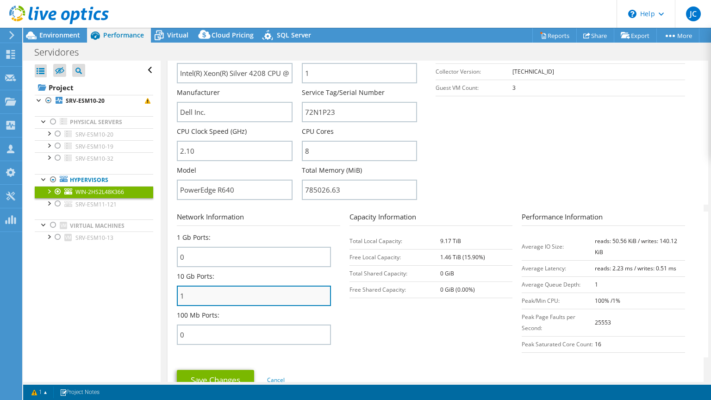
drag, startPoint x: 183, startPoint y: 291, endPoint x: 178, endPoint y: 289, distance: 5.4
click at [178, 289] on input "1" at bounding box center [254, 296] width 154 height 20
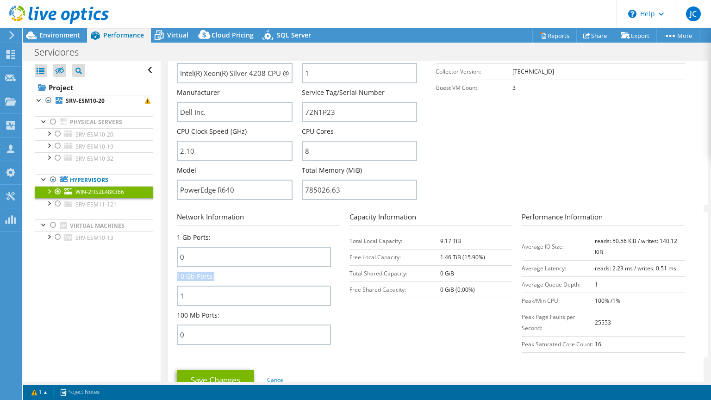
drag, startPoint x: 178, startPoint y: 271, endPoint x: 226, endPoint y: 270, distance: 48.2
click at [231, 273] on div "10 Gb Ports: 1" at bounding box center [254, 289] width 154 height 34
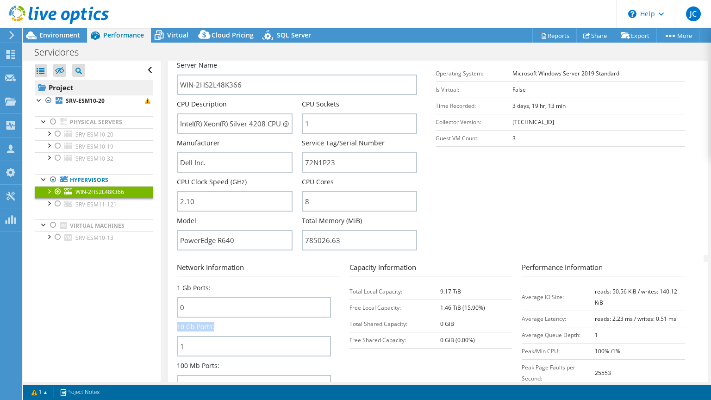
scroll to position [148, 0]
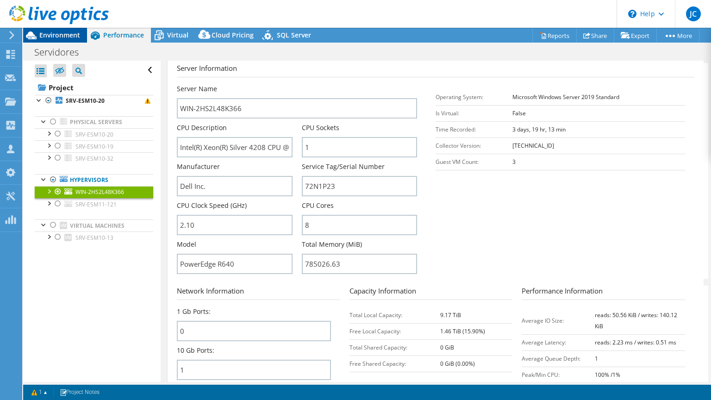
click at [56, 34] on span "Environment" at bounding box center [59, 35] width 41 height 9
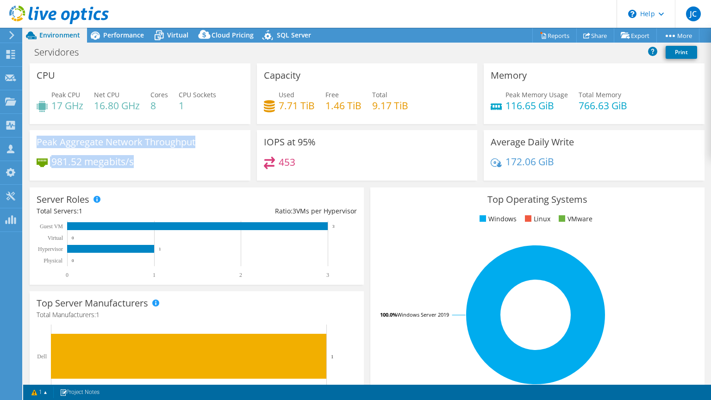
drag, startPoint x: 39, startPoint y: 142, endPoint x: 159, endPoint y: 169, distance: 123.4
click at [159, 169] on div "Peak Aggregate Network Throughput 981.52 megabits/s" at bounding box center [140, 155] width 221 height 50
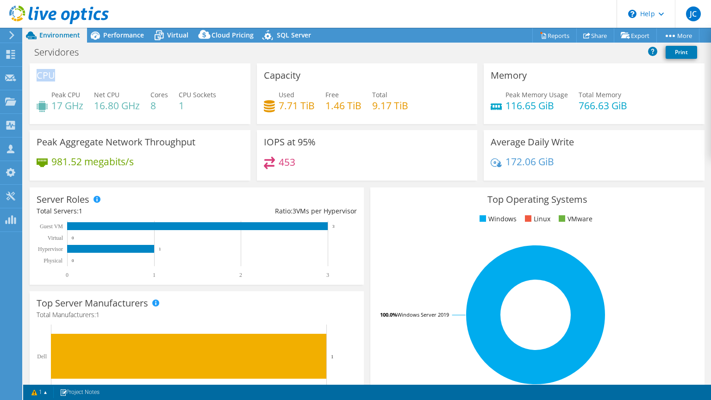
drag, startPoint x: 36, startPoint y: 77, endPoint x: 61, endPoint y: 77, distance: 25.0
click at [61, 77] on div "CPU Peak CPU 17 GHz Net CPU 16.80 GHz Cores 8 CPU Sockets 1" at bounding box center [140, 93] width 221 height 61
drag, startPoint x: 261, startPoint y: 75, endPoint x: 309, endPoint y: 75, distance: 47.7
click at [309, 75] on div "Capacity Used 7.71 TiB Free 1.46 TiB Total 9.17 TiB" at bounding box center [367, 93] width 221 height 61
drag, startPoint x: 488, startPoint y: 76, endPoint x: 540, endPoint y: 76, distance: 51.9
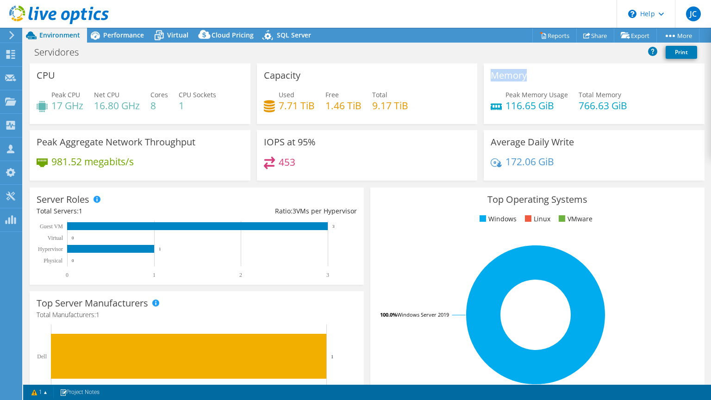
click at [540, 76] on div "Memory Peak Memory Usage 116.65 GiB Total Memory 766.63 GiB" at bounding box center [594, 93] width 221 height 61
drag, startPoint x: 540, startPoint y: 76, endPoint x: 500, endPoint y: 91, distance: 42.9
click at [530, 93] on span "Peak Memory Usage" at bounding box center [537, 94] width 63 height 9
click at [130, 33] on span "Performance" at bounding box center [123, 35] width 41 height 9
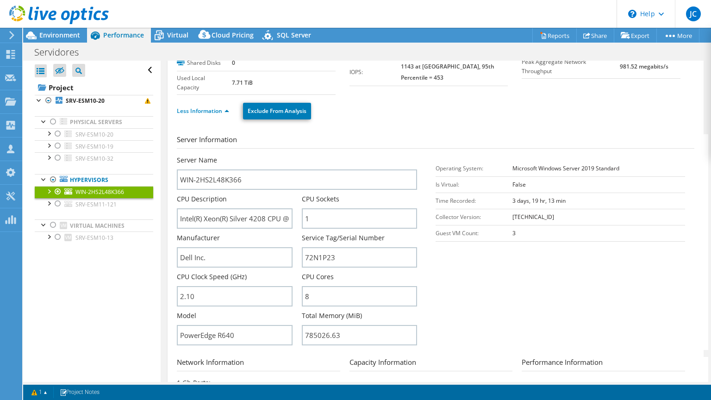
scroll to position [74, 0]
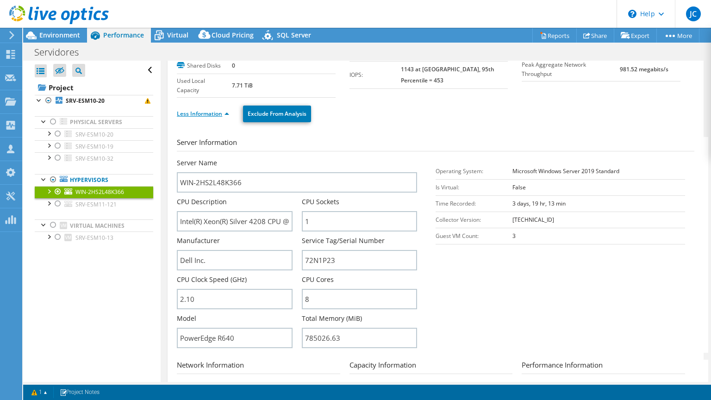
click at [206, 114] on link "Less Information" at bounding box center [203, 114] width 52 height 8
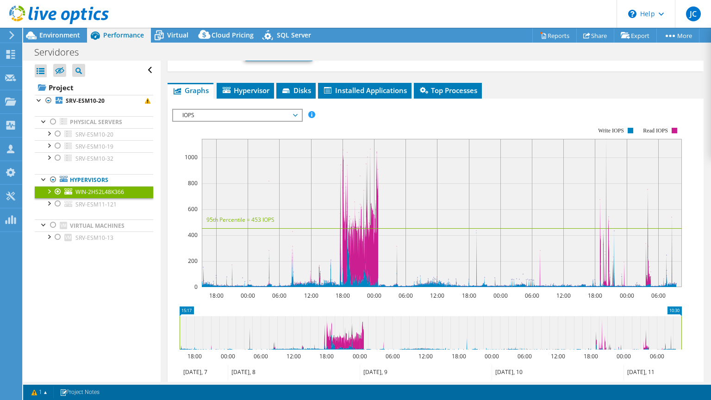
scroll to position [148, 0]
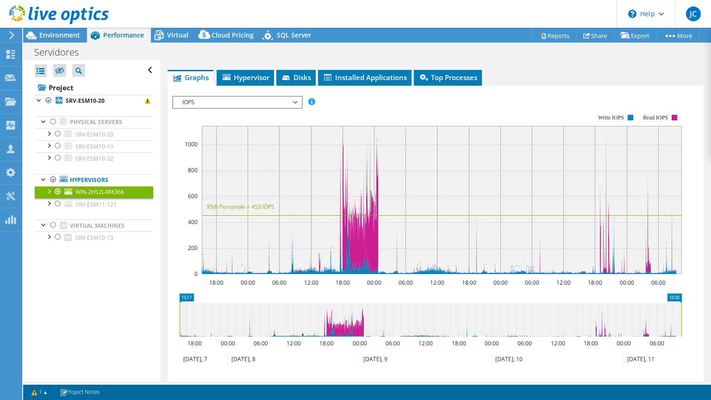
click at [213, 97] on span "IOPS" at bounding box center [237, 102] width 119 height 11
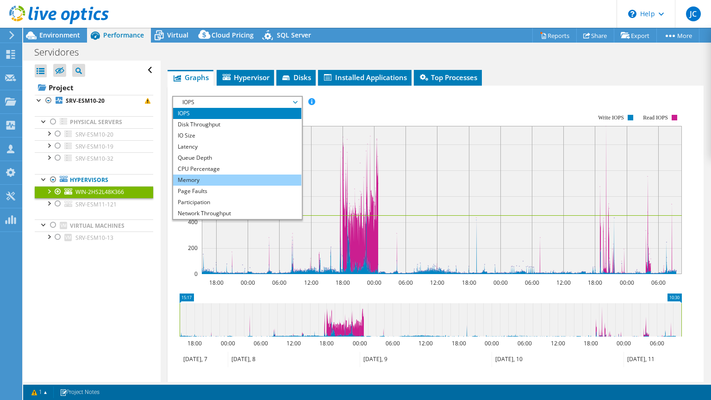
click at [198, 178] on li "Memory" at bounding box center [237, 180] width 128 height 11
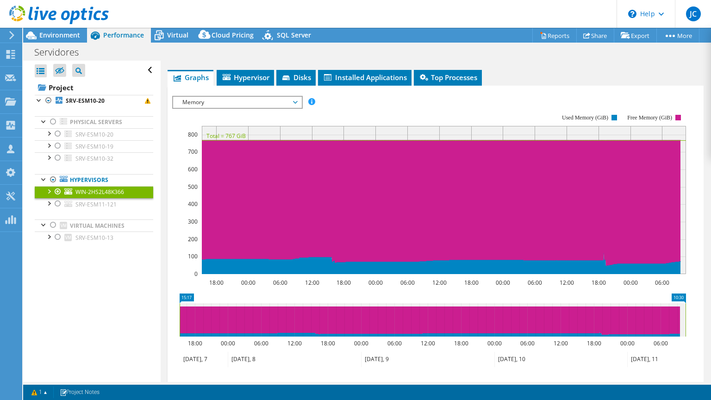
click at [179, 256] on rect at bounding box center [429, 193] width 514 height 185
click at [294, 102] on span "Memory" at bounding box center [237, 102] width 119 height 11
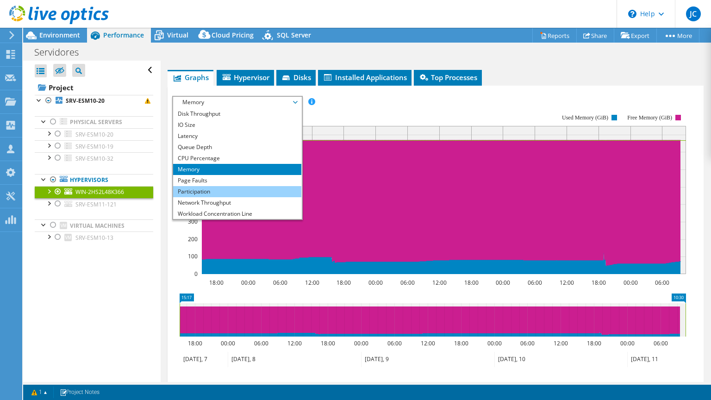
scroll to position [0, 0]
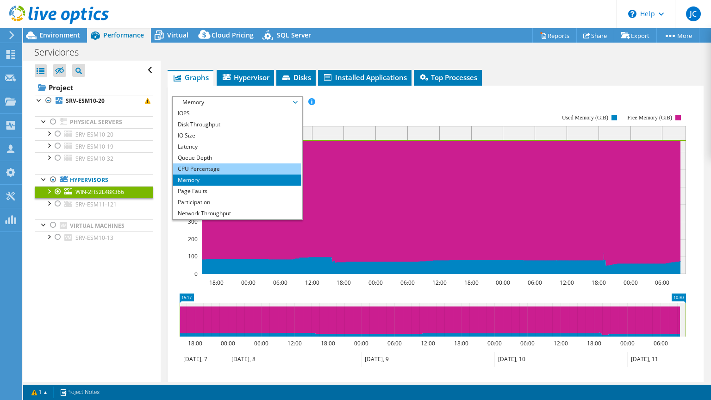
click at [195, 166] on li "CPU Percentage" at bounding box center [237, 168] width 128 height 11
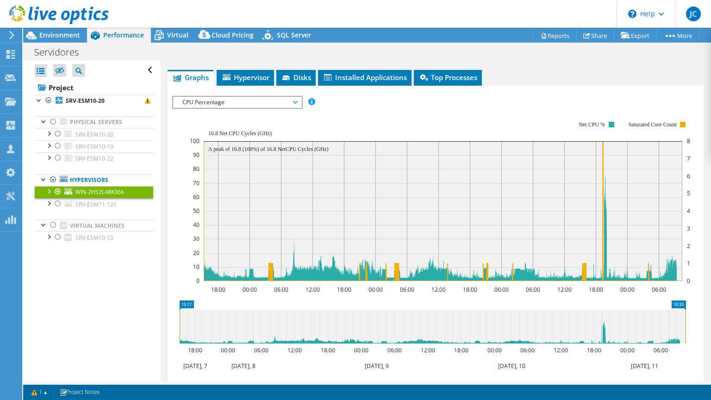
drag, startPoint x: 207, startPoint y: 132, endPoint x: 218, endPoint y: 132, distance: 10.7
click at [218, 132] on icon "18:00 00:00 06:00 12:00 18:00 00:00 06:00 12:00 18:00 00:00 06:00 12:00 18:00 0…" at bounding box center [432, 200] width 521 height 185
drag, startPoint x: 208, startPoint y: 132, endPoint x: 220, endPoint y: 132, distance: 12.0
click at [220, 132] on text "16.8 Net CPU Cycles (GHz)" at bounding box center [239, 133] width 63 height 6
click at [226, 132] on text "16.8 Net CPU Cycles (GHz)" at bounding box center [239, 133] width 63 height 6
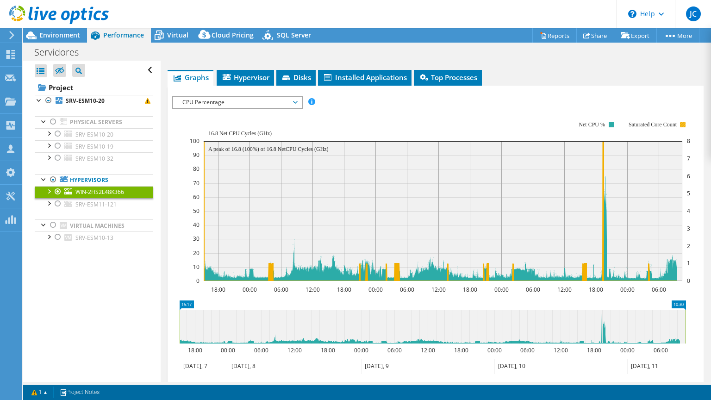
drag, startPoint x: 624, startPoint y: 122, endPoint x: 678, endPoint y: 123, distance: 53.7
click at [678, 123] on icon "18:00 00:00 06:00 12:00 18:00 00:00 06:00 12:00 18:00 00:00 06:00 12:00 18:00 0…" at bounding box center [432, 200] width 521 height 185
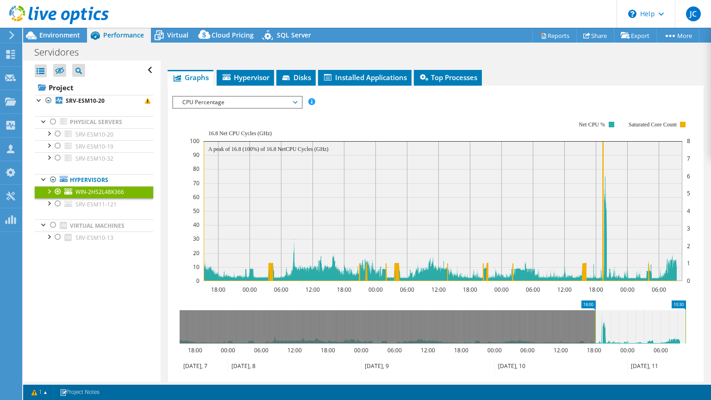
drag, startPoint x: 179, startPoint y: 328, endPoint x: 595, endPoint y: 327, distance: 415.8
click at [595, 327] on rect at bounding box center [596, 326] width 4 height 33
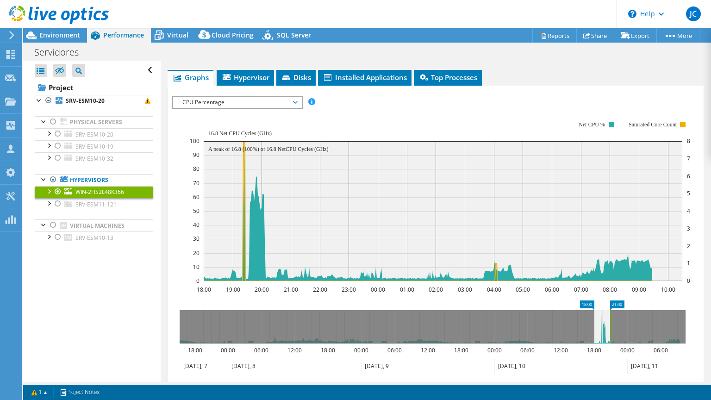
drag, startPoint x: 686, startPoint y: 328, endPoint x: 610, endPoint y: 330, distance: 75.5
click at [610, 330] on rect at bounding box center [610, 326] width 4 height 33
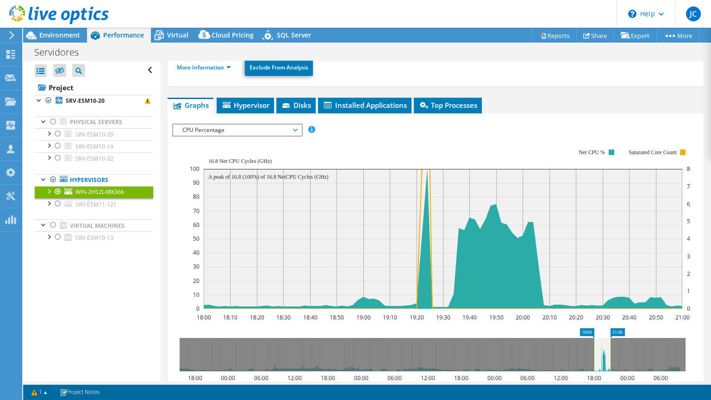
scroll to position [148, 0]
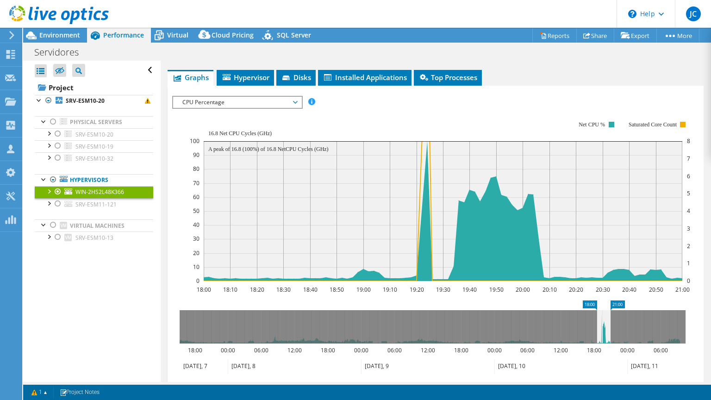
click at [596, 335] on rect at bounding box center [597, 326] width 4 height 33
click at [609, 332] on rect at bounding box center [608, 326] width 4 height 33
click at [598, 331] on rect at bounding box center [598, 326] width 4 height 33
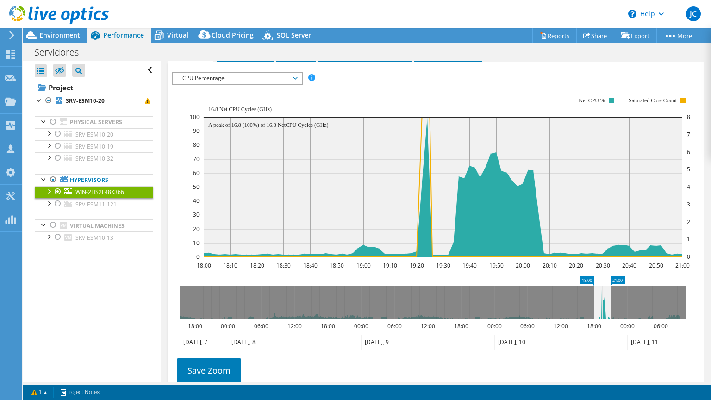
scroll to position [185, 0]
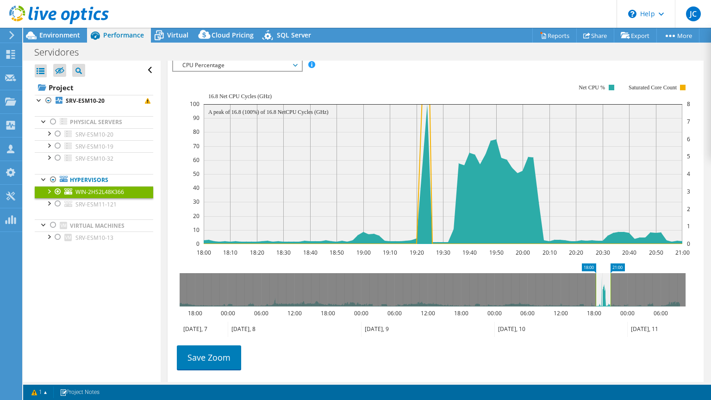
click at [595, 292] on rect at bounding box center [596, 289] width 4 height 33
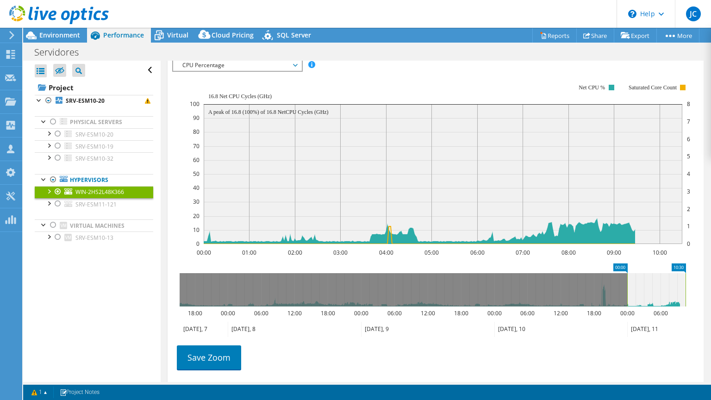
drag, startPoint x: 633, startPoint y: 328, endPoint x: 656, endPoint y: 327, distance: 22.7
click at [656, 327] on icon at bounding box center [652, 329] width 51 height 15
click at [606, 296] on icon at bounding box center [433, 289] width 506 height 33
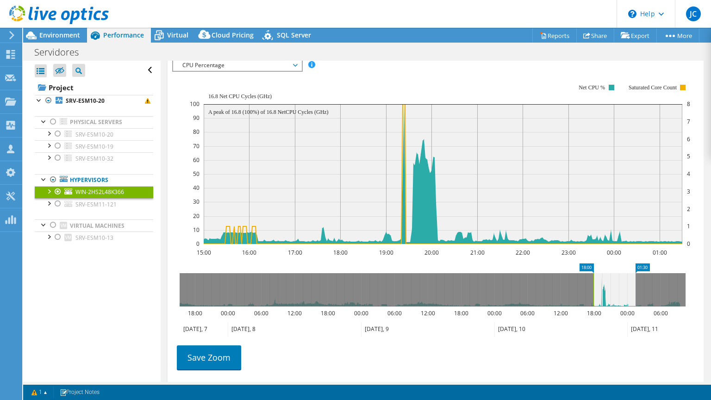
drag, startPoint x: 577, startPoint y: 291, endPoint x: 593, endPoint y: 291, distance: 16.7
click at [593, 291] on rect at bounding box center [594, 289] width 4 height 33
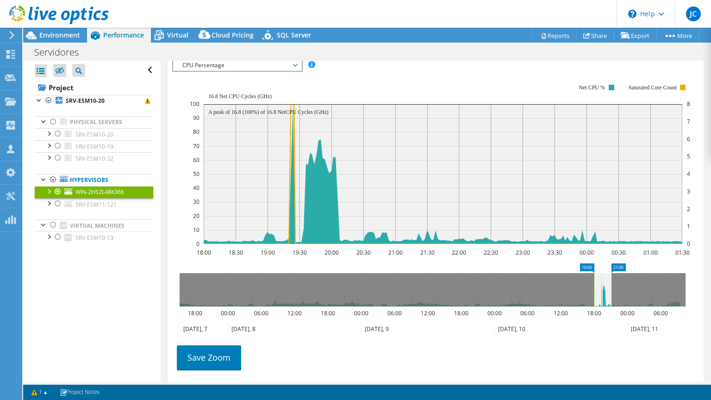
drag, startPoint x: 637, startPoint y: 291, endPoint x: 613, endPoint y: 291, distance: 24.1
click at [613, 291] on rect at bounding box center [612, 289] width 4 height 33
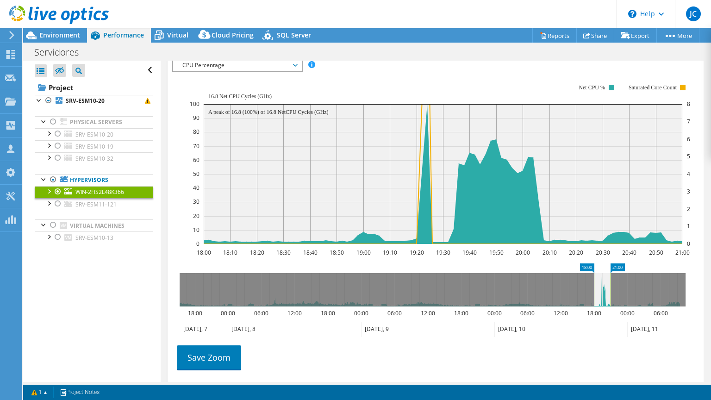
drag, startPoint x: 260, startPoint y: 94, endPoint x: 269, endPoint y: 95, distance: 8.5
click at [268, 95] on text "16.8 Net CPU Cycles (GHz)" at bounding box center [239, 96] width 63 height 6
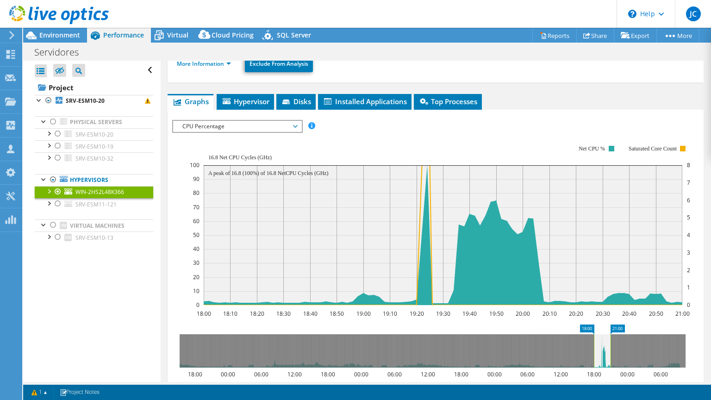
scroll to position [111, 0]
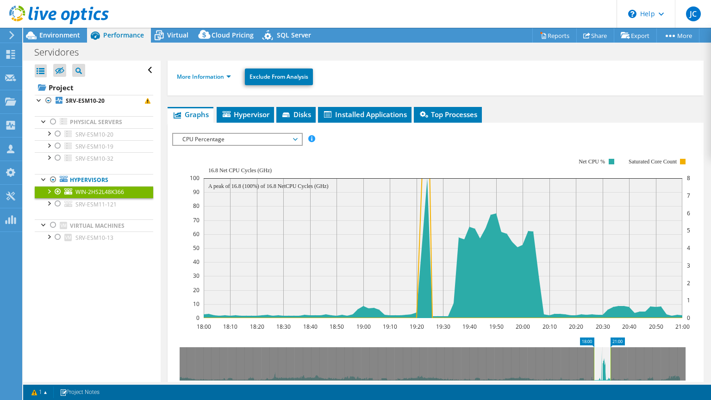
click at [196, 134] on span "CPU Percentage" at bounding box center [237, 139] width 119 height 11
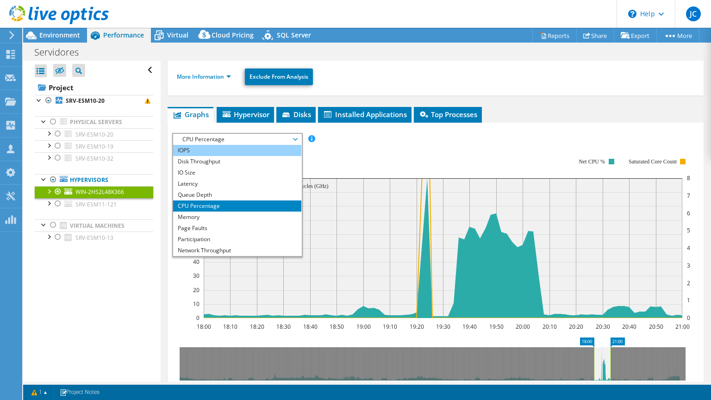
click at [191, 150] on li "IOPS" at bounding box center [237, 150] width 128 height 11
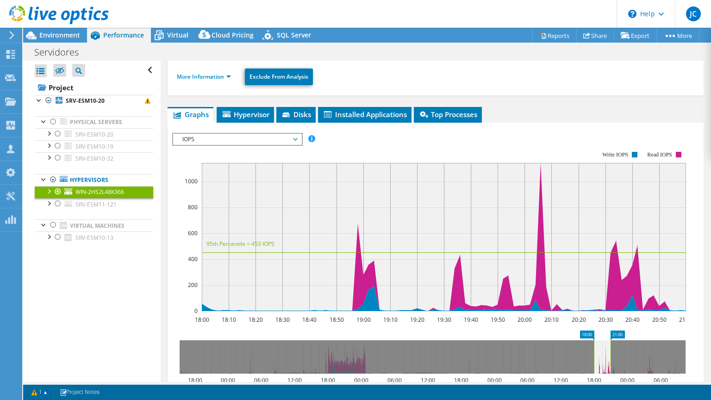
click at [283, 138] on span "IOPS" at bounding box center [237, 139] width 119 height 11
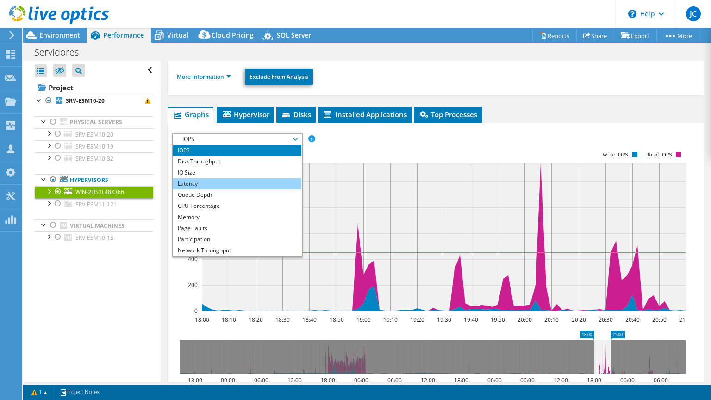
click at [267, 179] on li "Latency" at bounding box center [237, 183] width 128 height 11
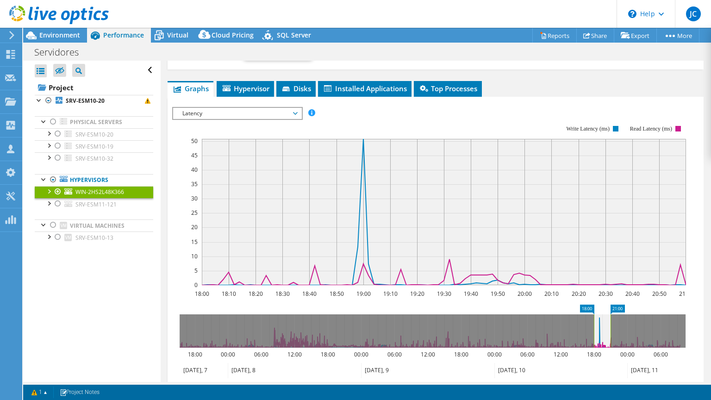
scroll to position [148, 0]
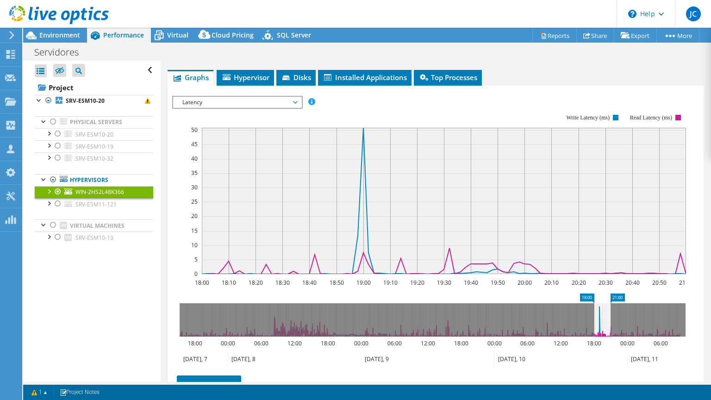
click at [594, 324] on rect at bounding box center [594, 319] width 4 height 33
drag, startPoint x: 610, startPoint y: 319, endPoint x: 602, endPoint y: 319, distance: 7.9
click at [602, 319] on rect at bounding box center [603, 319] width 4 height 33
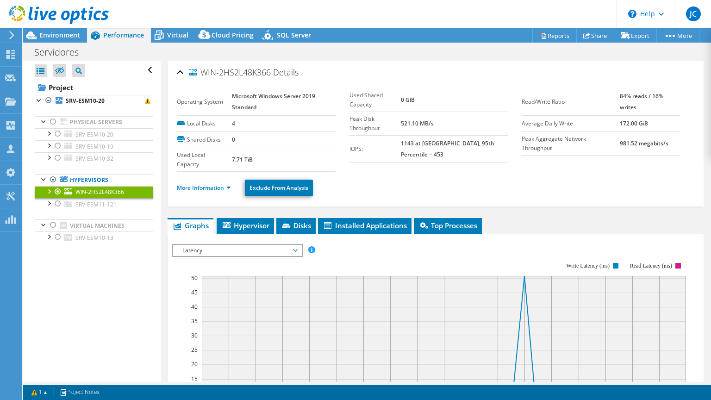
select select "USD"
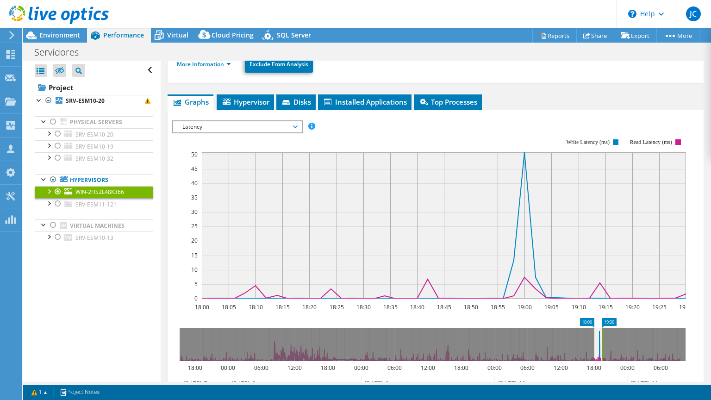
scroll to position [111, 0]
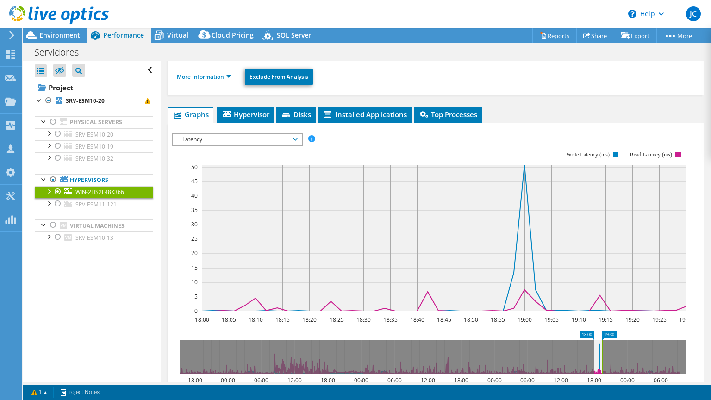
click at [183, 137] on span "Latency" at bounding box center [237, 139] width 119 height 11
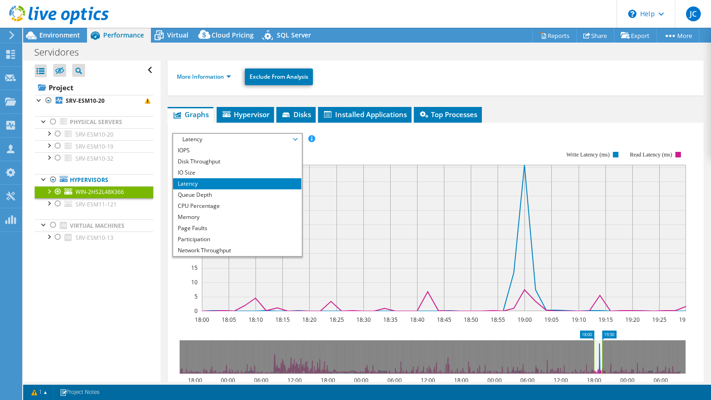
click at [335, 150] on rect at bounding box center [429, 230] width 514 height 185
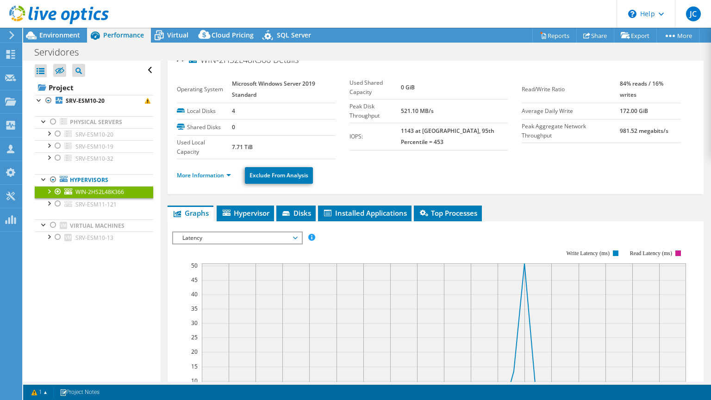
scroll to position [0, 0]
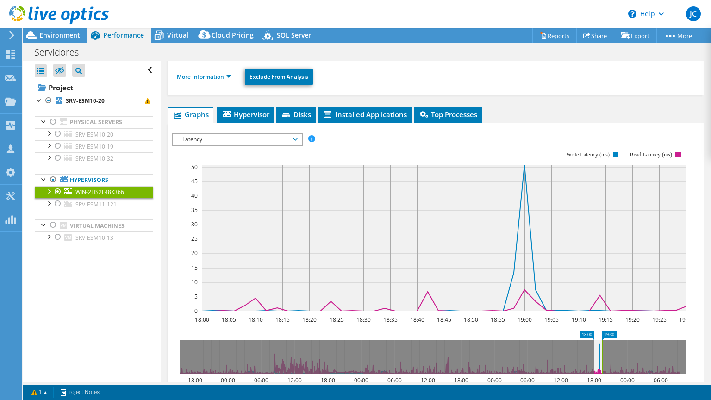
drag, startPoint x: 252, startPoint y: 111, endPoint x: 232, endPoint y: 119, distance: 22.1
click at [252, 111] on span "Hypervisor" at bounding box center [245, 114] width 48 height 9
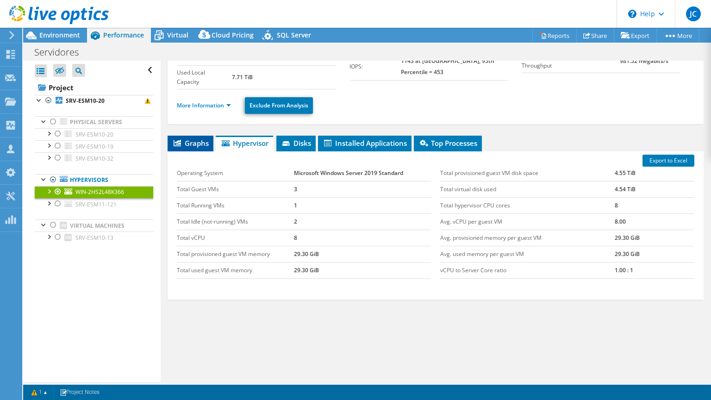
click at [195, 144] on span "Graphs" at bounding box center [190, 142] width 37 height 9
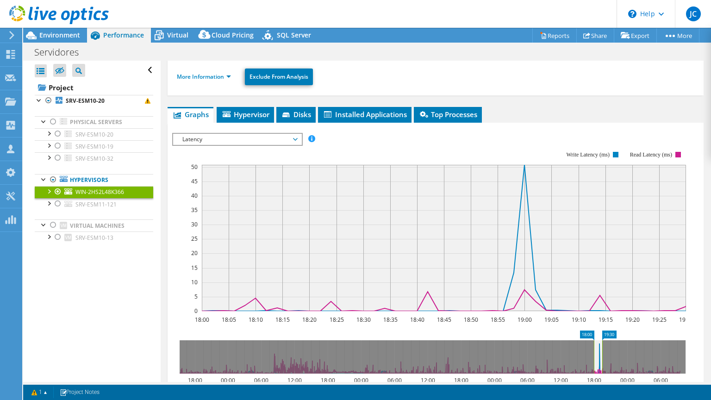
click at [182, 174] on rect at bounding box center [429, 230] width 514 height 185
click at [640, 138] on icon "18:00 18:05 18:10 18:15 18:20 18:25 18:30 18:35 18:40 18:45 18:50 18:55 19:00 1…" at bounding box center [432, 230] width 521 height 185
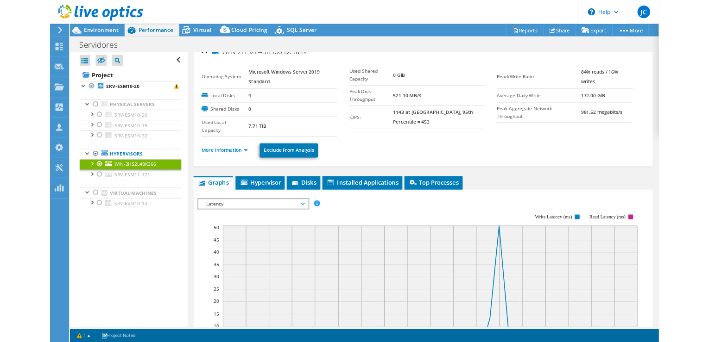
scroll to position [0, 0]
